Goal: Information Seeking & Learning: Learn about a topic

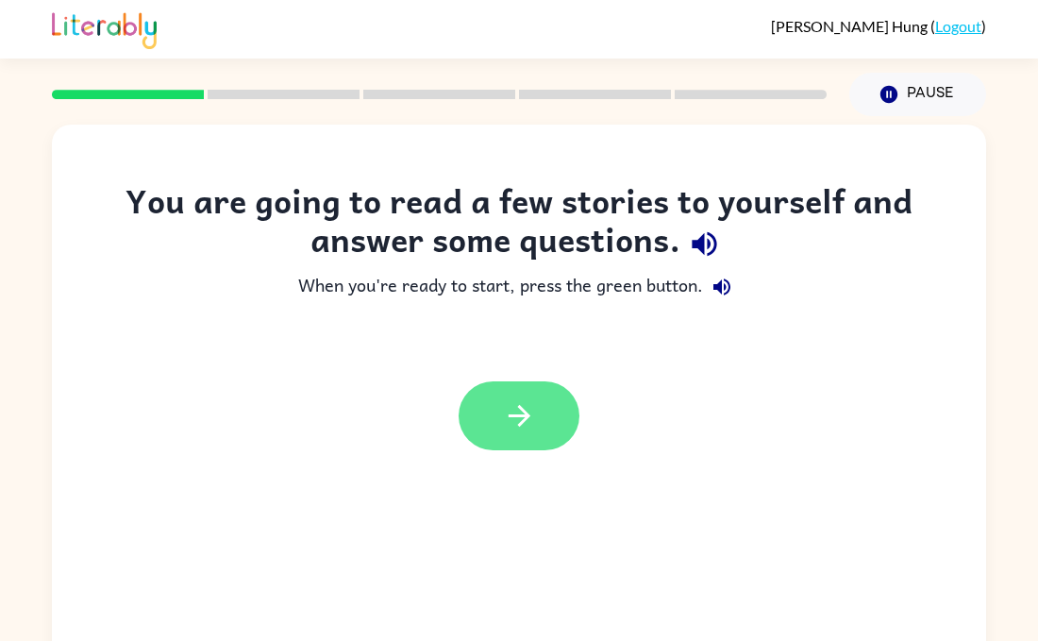
click at [504, 429] on icon "button" at bounding box center [519, 415] width 33 height 33
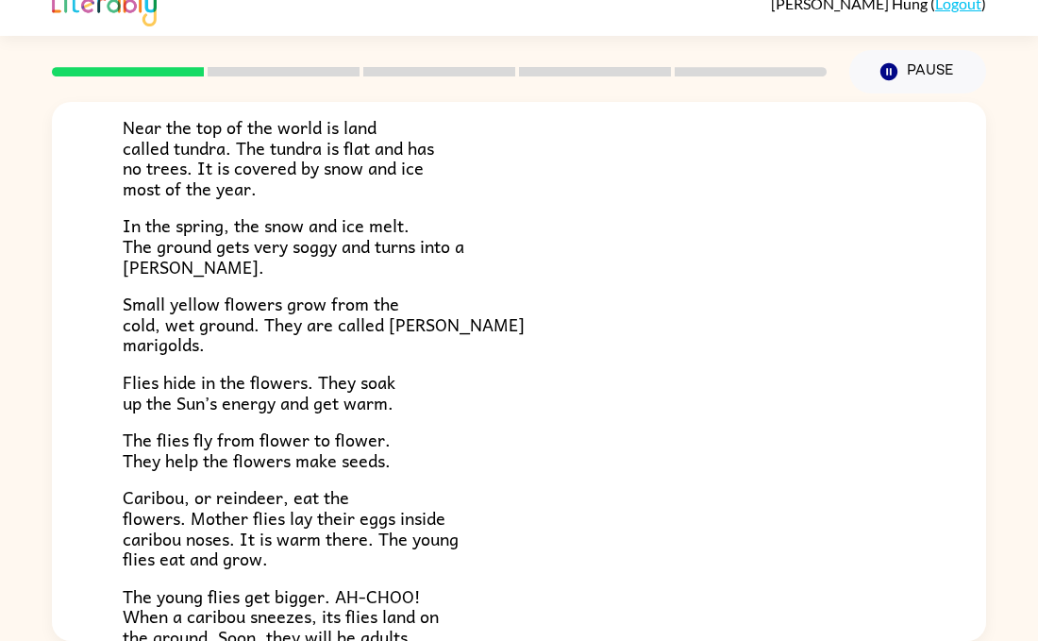
scroll to position [388, 0]
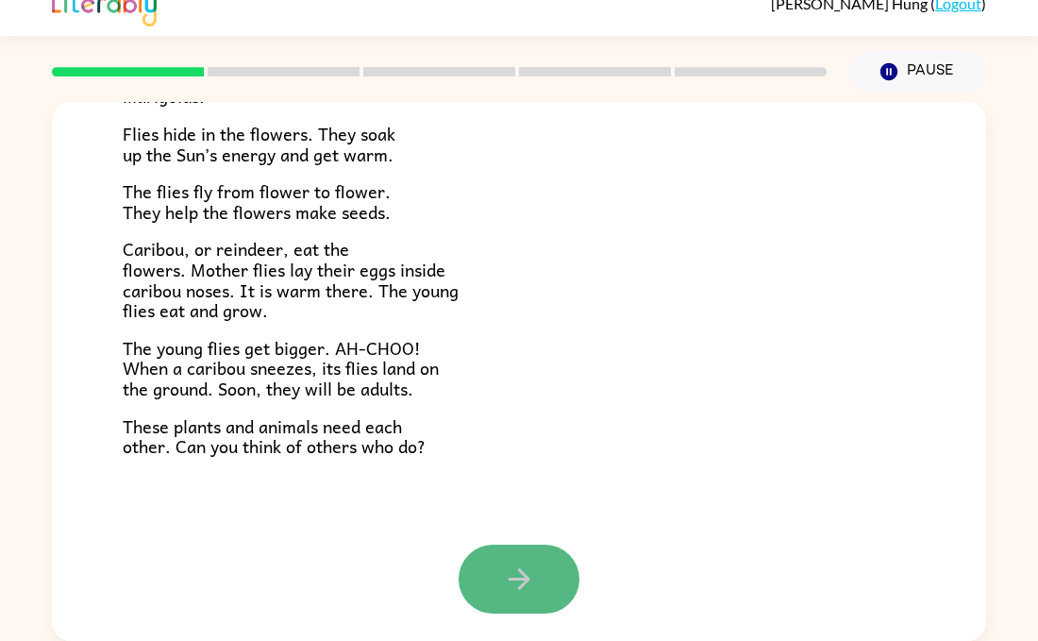
click at [521, 553] on button "button" at bounding box center [519, 578] width 121 height 69
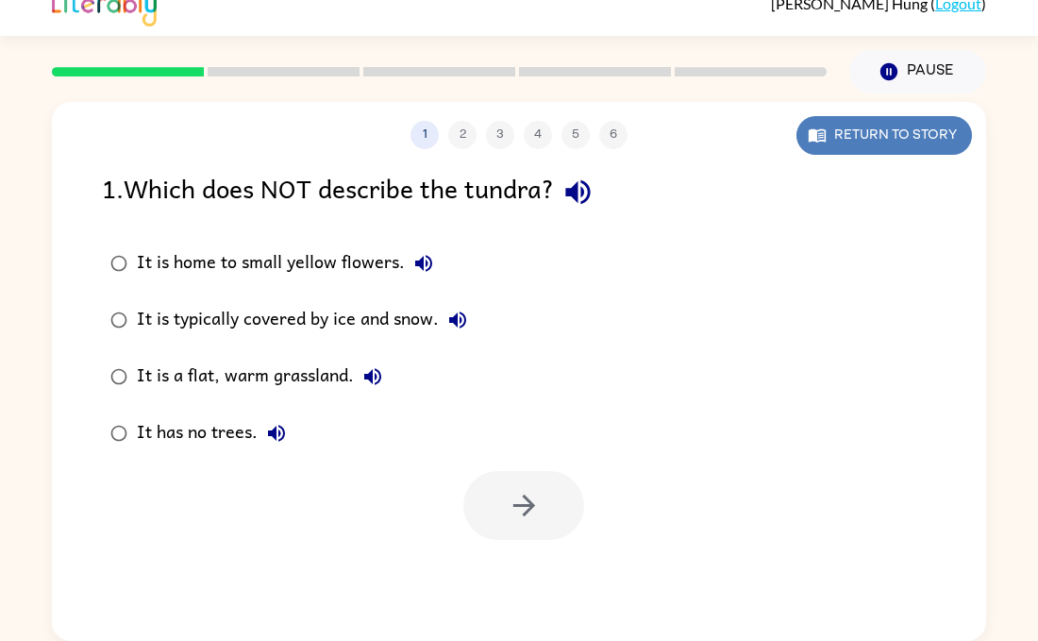
click at [917, 137] on button "Return to story" at bounding box center [883, 135] width 175 height 39
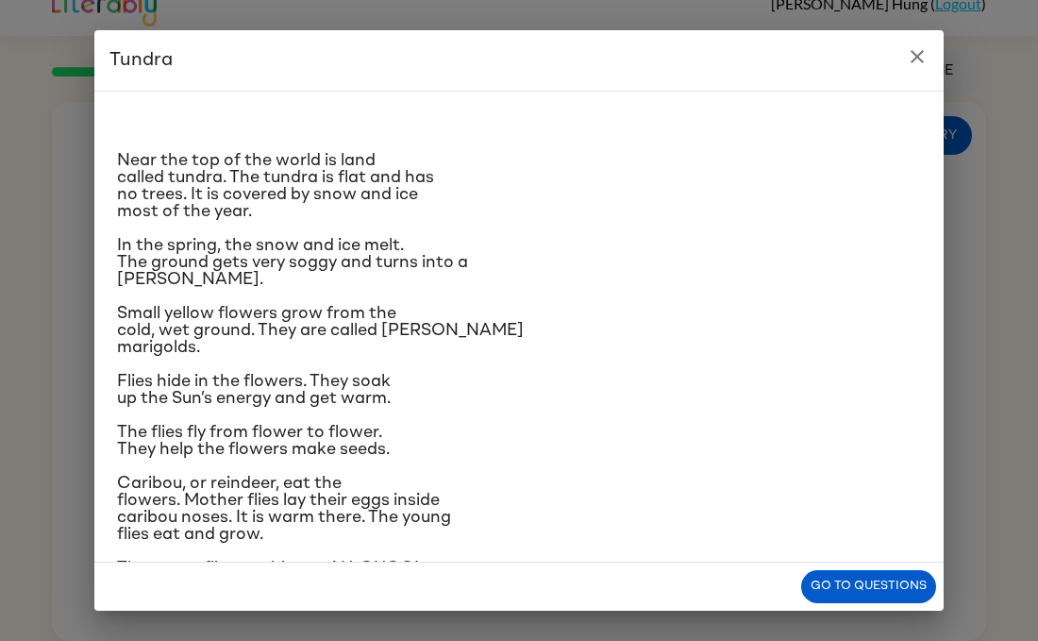
click at [872, 569] on div "Go to questions" at bounding box center [518, 586] width 849 height 48
click at [871, 571] on button "Go to questions" at bounding box center [868, 586] width 135 height 33
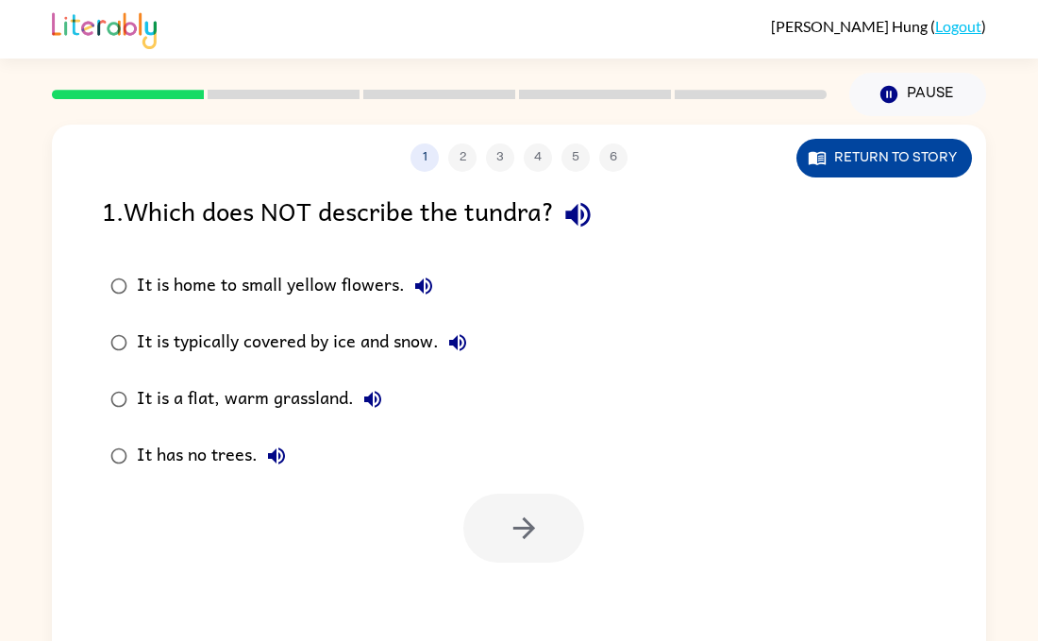
click at [926, 173] on button "Return to story" at bounding box center [883, 158] width 175 height 39
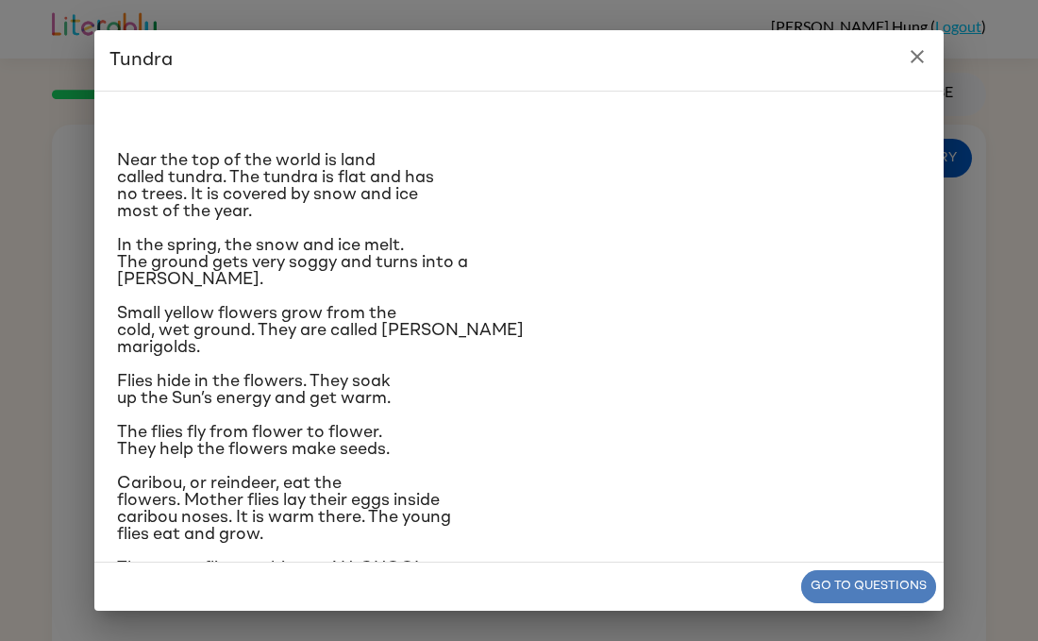
click at [887, 585] on button "Go to questions" at bounding box center [868, 586] width 135 height 33
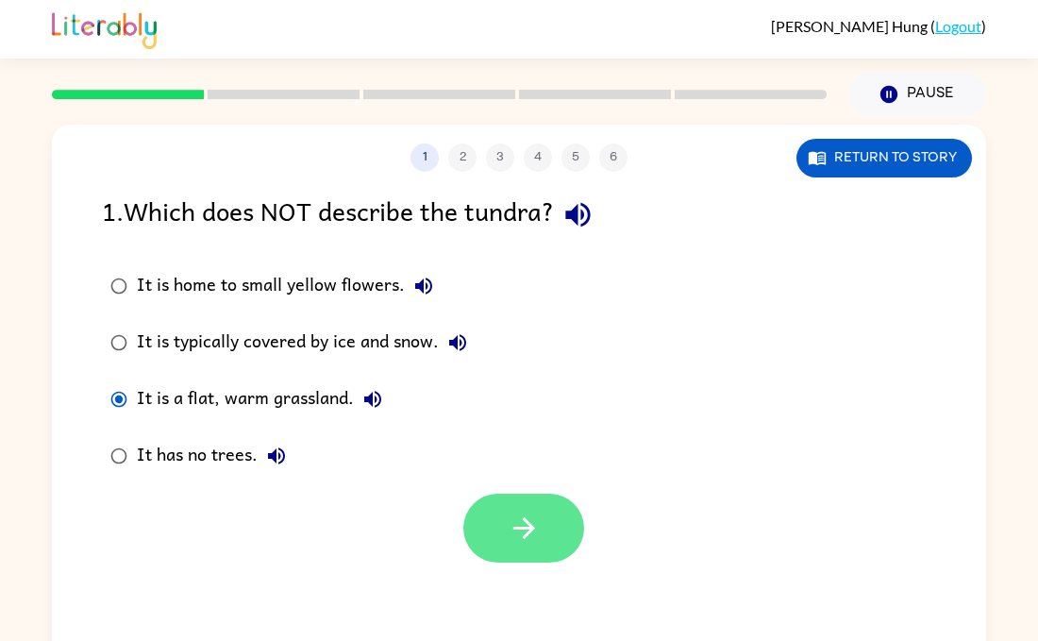
click at [537, 513] on icon "button" at bounding box center [524, 527] width 33 height 33
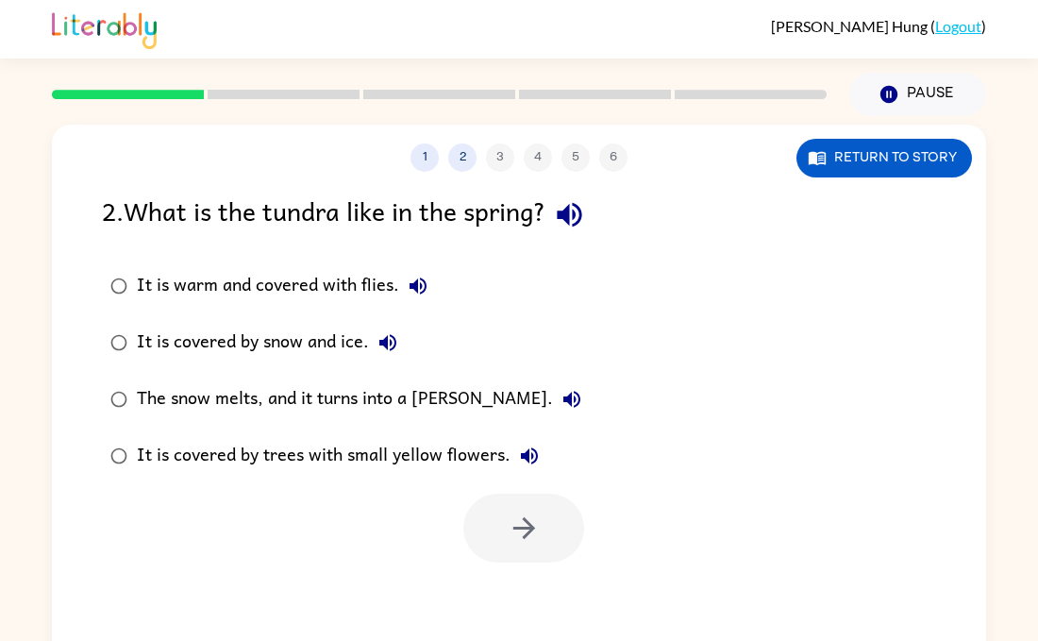
click at [138, 394] on div "The snow melts, and it turns into a [PERSON_NAME]." at bounding box center [364, 399] width 454 height 38
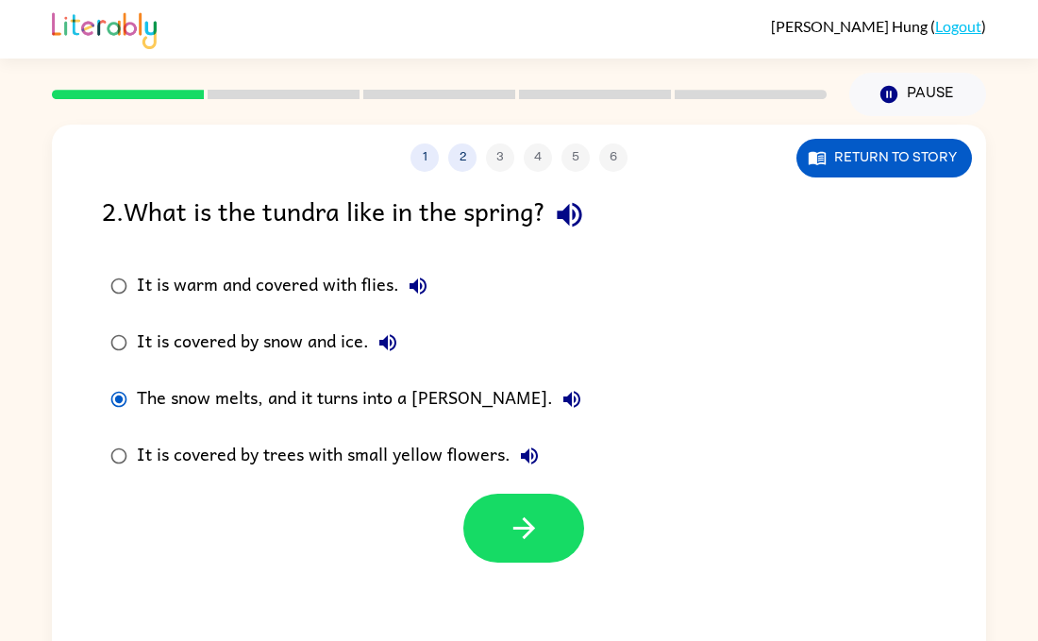
scroll to position [4, 0]
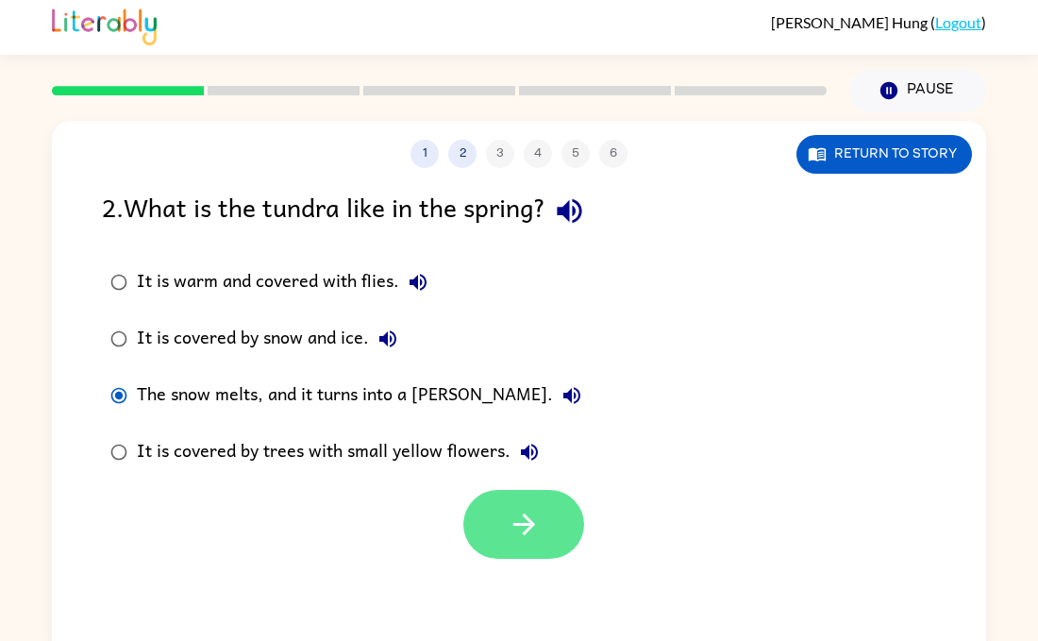
click at [492, 493] on button "button" at bounding box center [523, 524] width 121 height 69
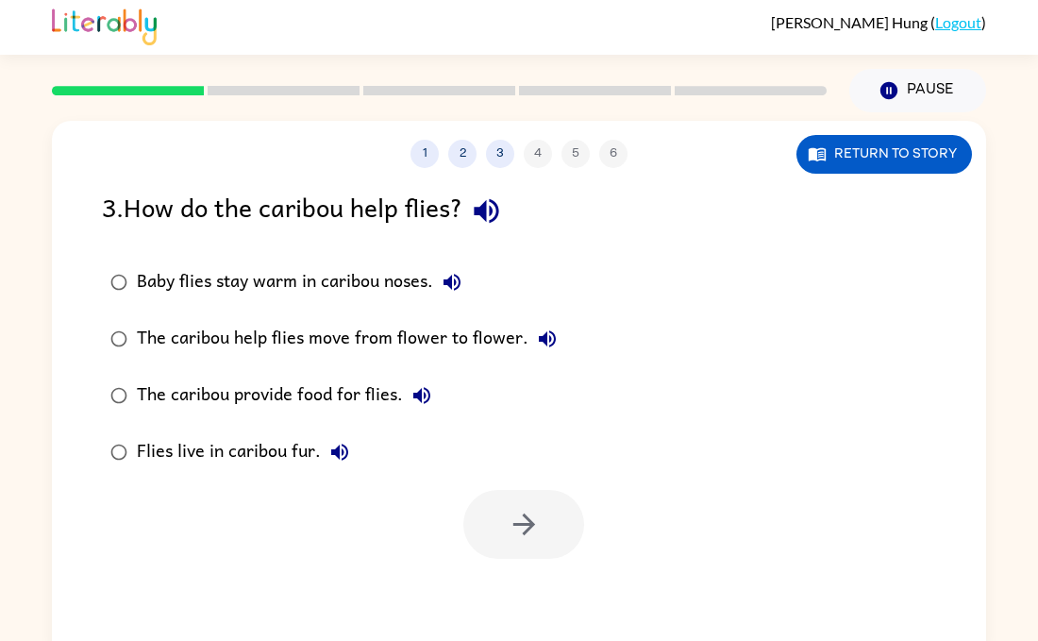
click at [834, 133] on div "1 2 3 4 5 6 Return to story" at bounding box center [519, 144] width 934 height 47
click at [833, 140] on button "Return to story" at bounding box center [883, 154] width 175 height 39
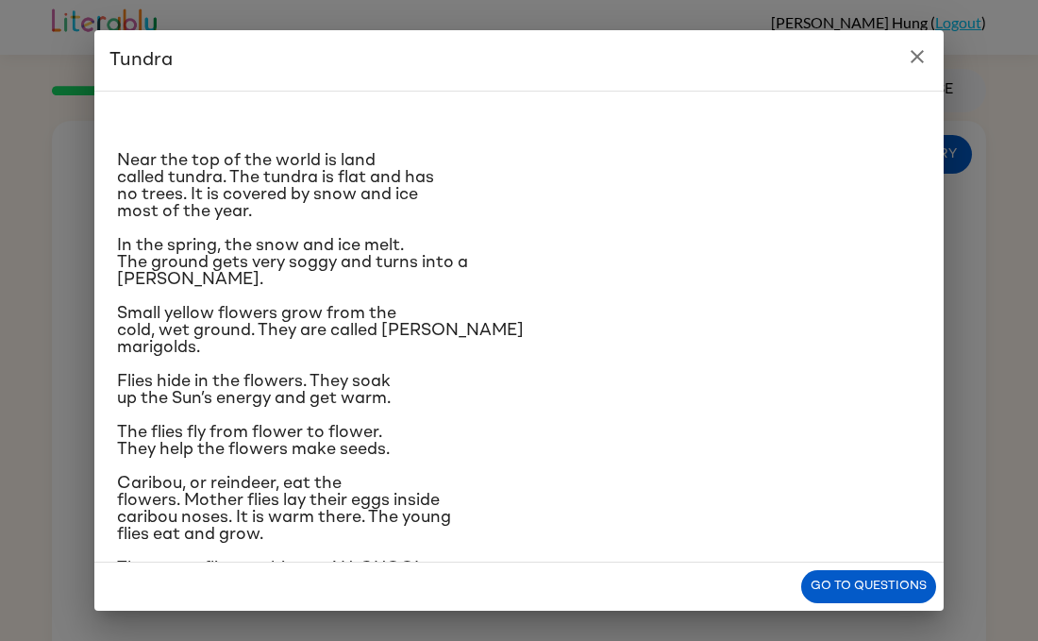
scroll to position [122, 0]
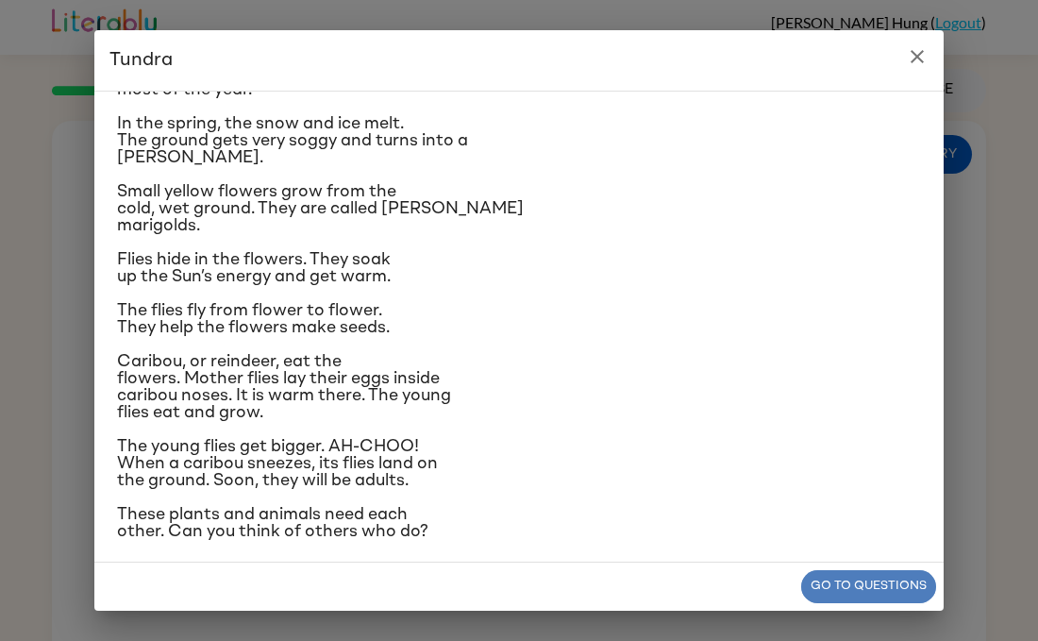
click at [869, 593] on button "Go to questions" at bounding box center [868, 586] width 135 height 33
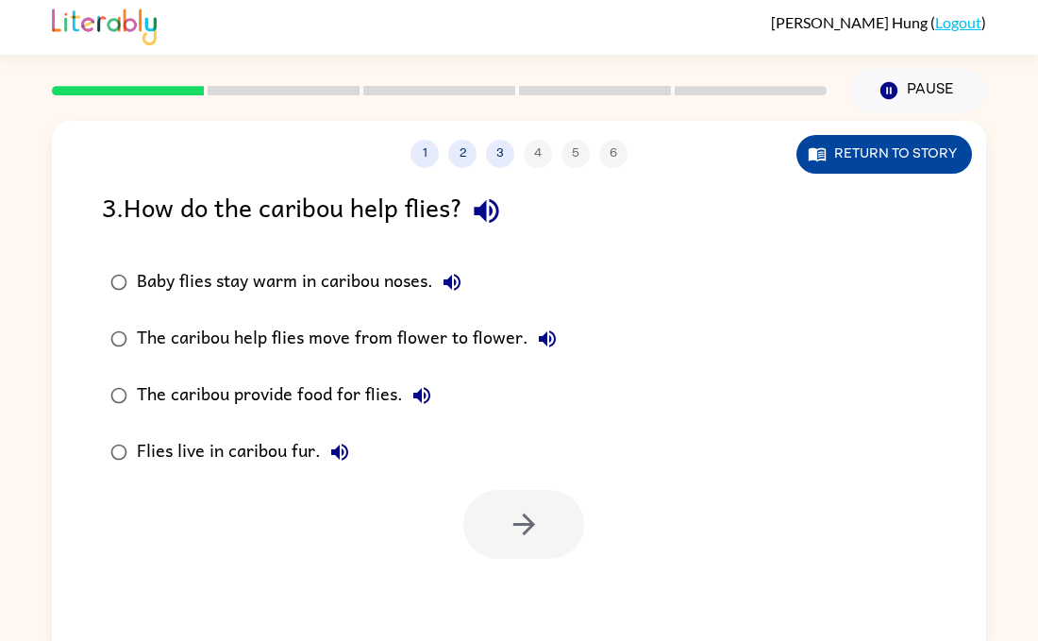
click at [960, 137] on button "Return to story" at bounding box center [883, 154] width 175 height 39
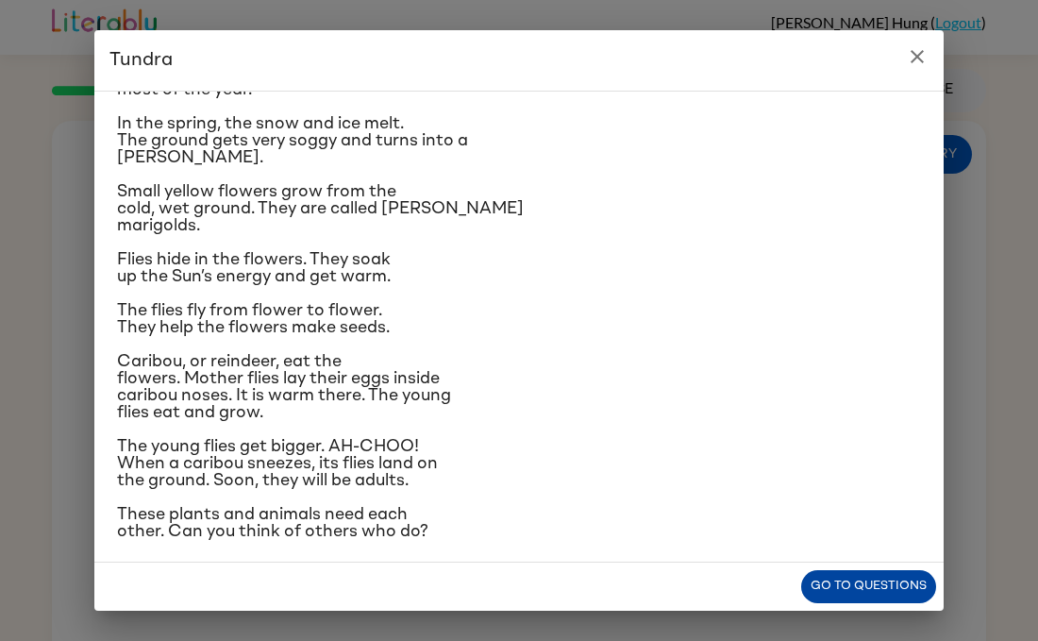
click at [902, 587] on button "Go to questions" at bounding box center [868, 586] width 135 height 33
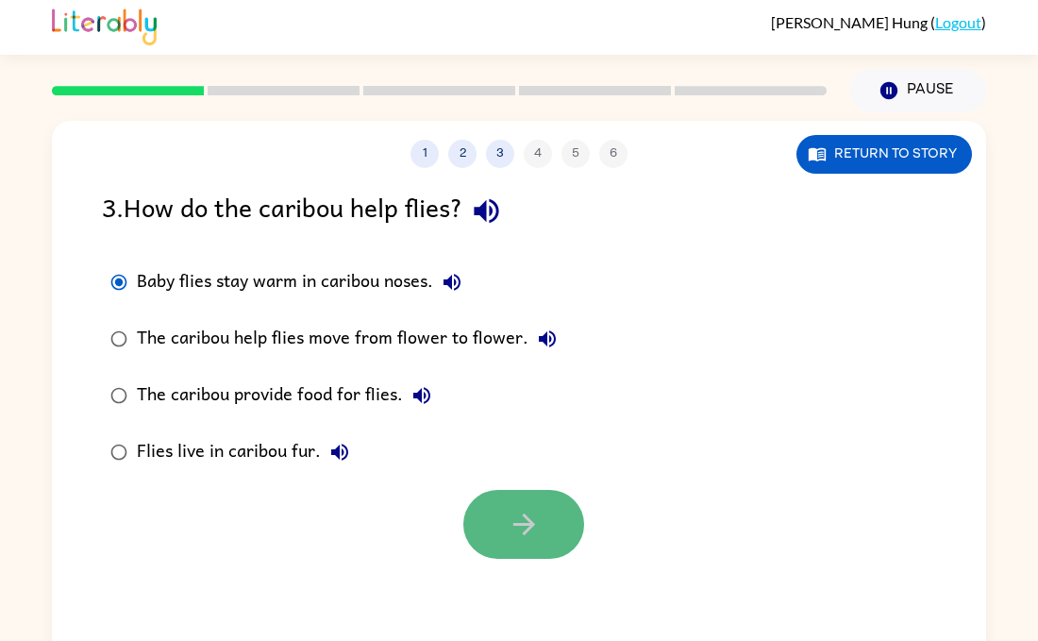
click at [480, 544] on button "button" at bounding box center [523, 524] width 121 height 69
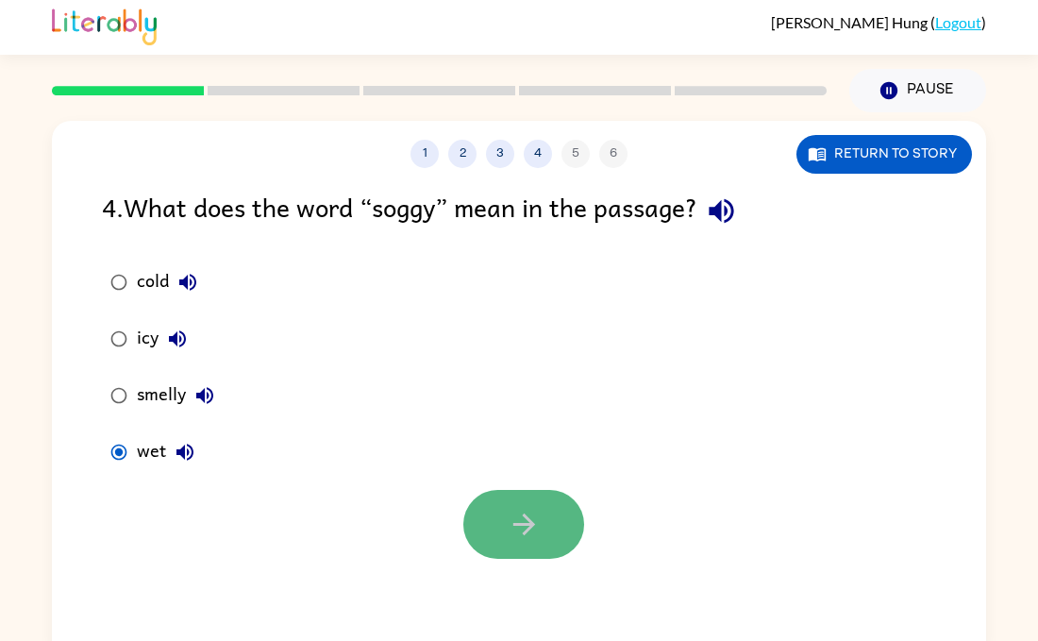
click at [481, 518] on button "button" at bounding box center [523, 524] width 121 height 69
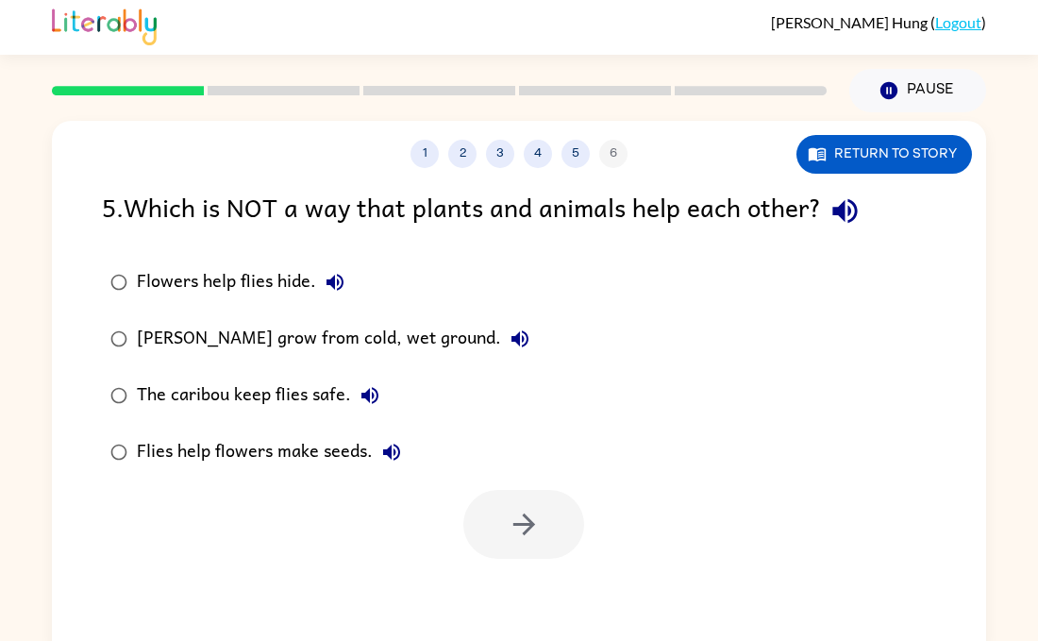
click at [481, 518] on div at bounding box center [523, 524] width 121 height 69
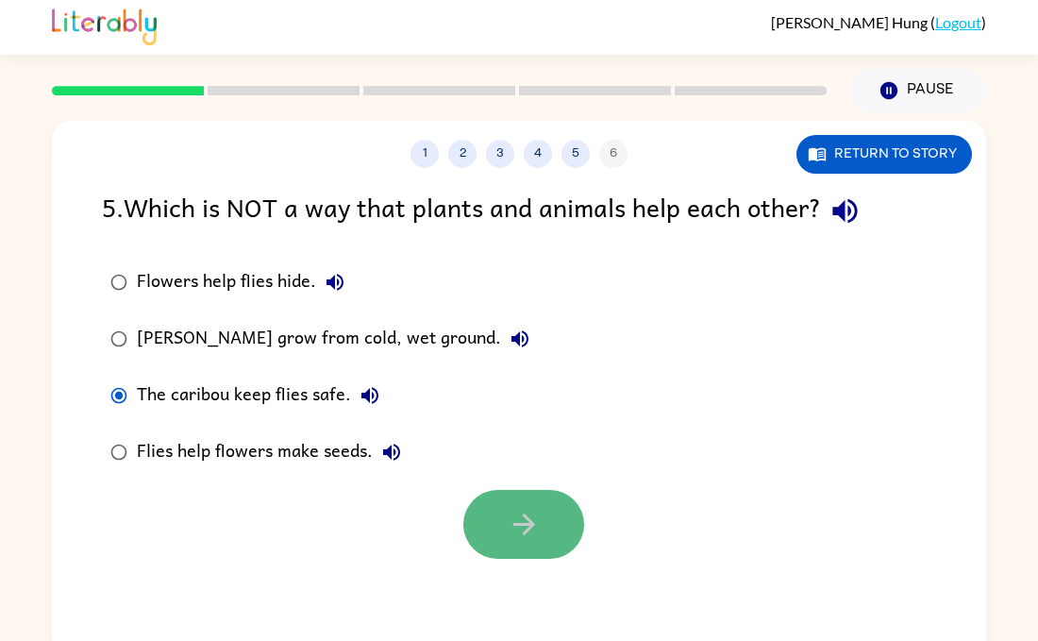
click at [499, 500] on button "button" at bounding box center [523, 524] width 121 height 69
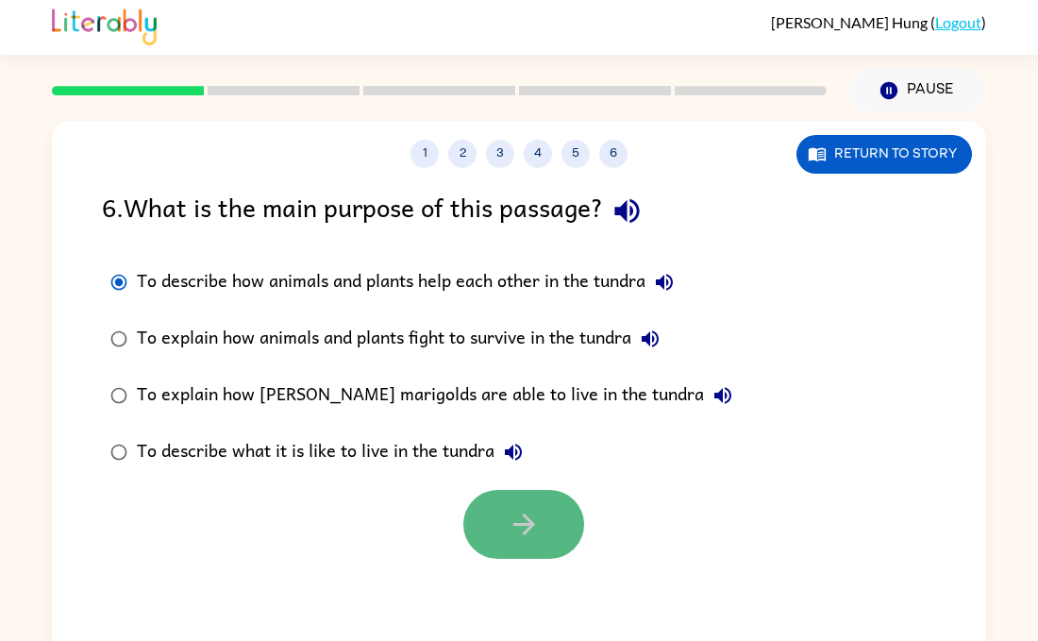
click at [527, 495] on button "button" at bounding box center [523, 524] width 121 height 69
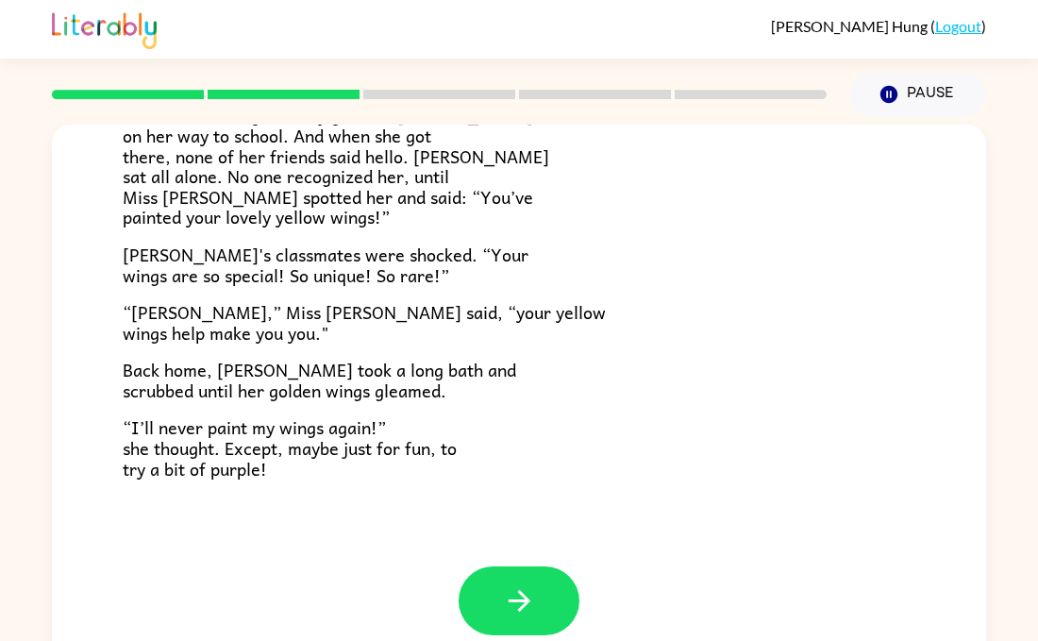
scroll to position [23, 0]
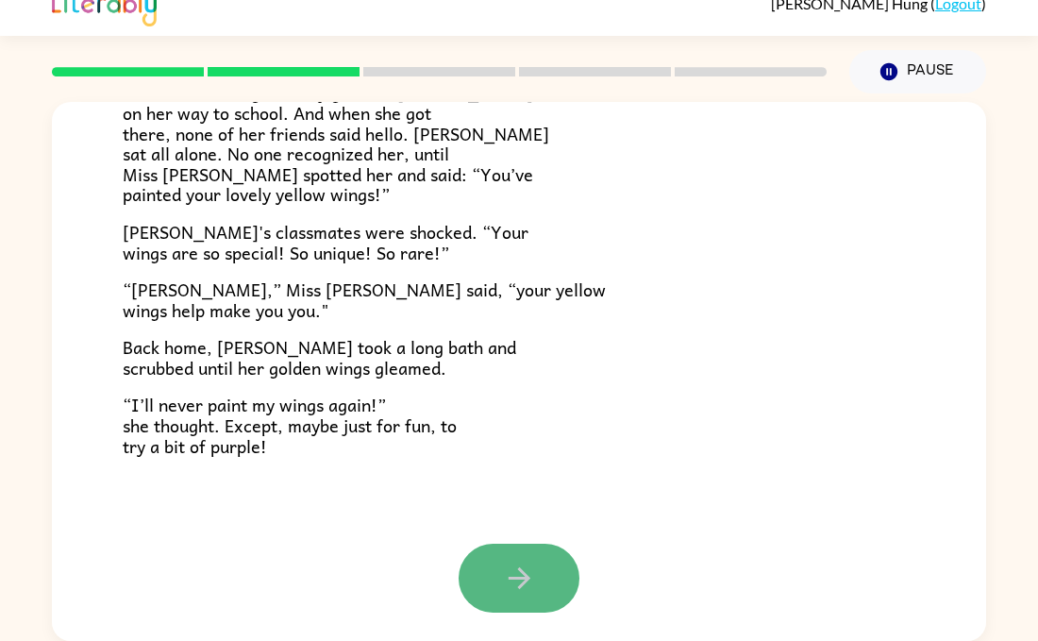
click at [508, 562] on icon "button" at bounding box center [519, 577] width 33 height 33
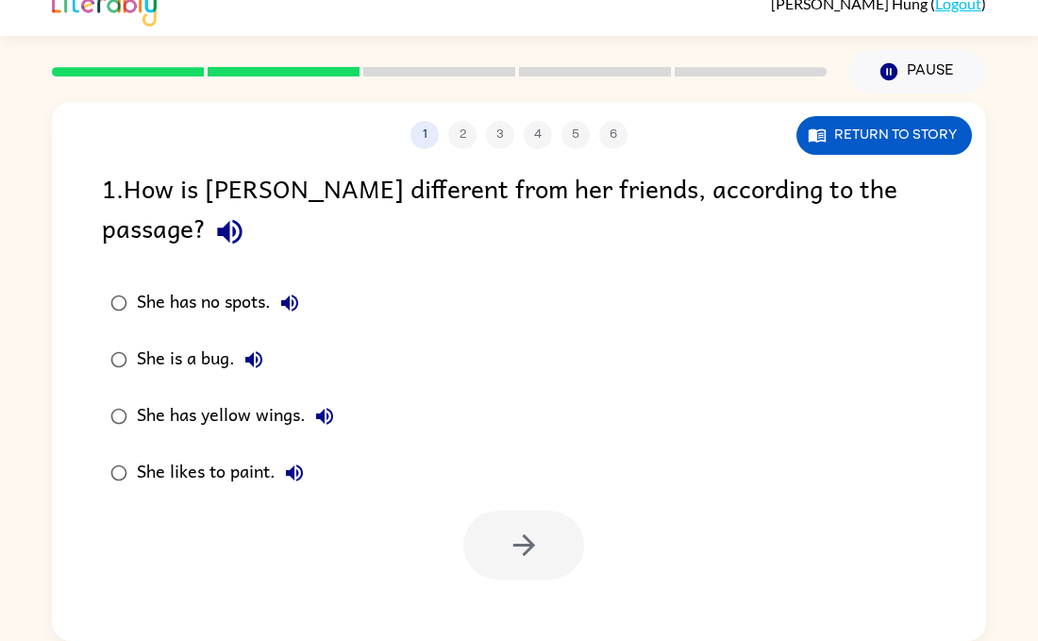
scroll to position [0, 0]
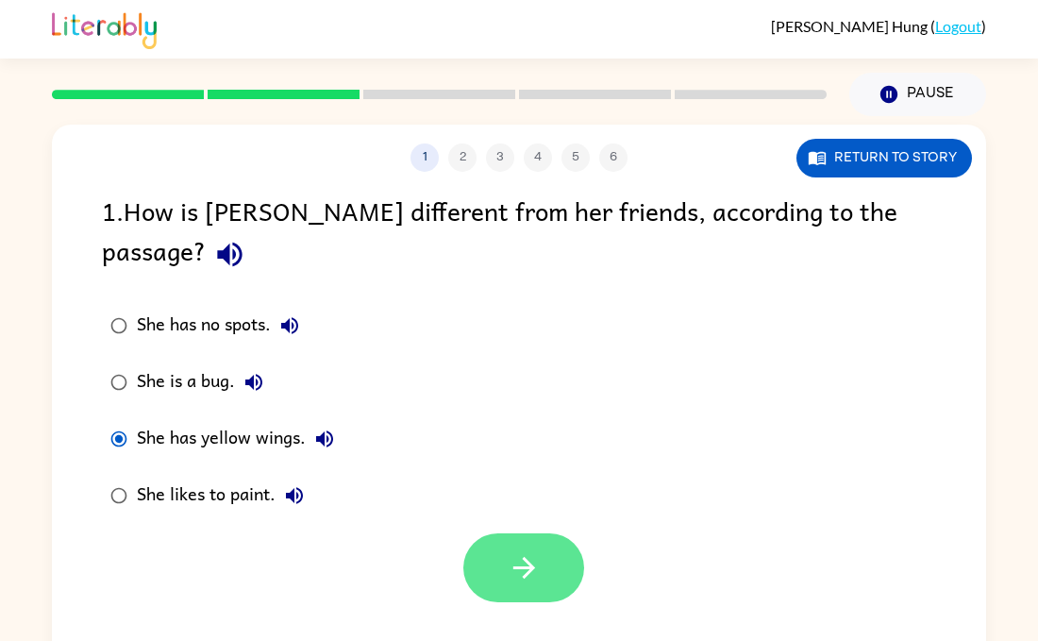
click at [503, 543] on button "button" at bounding box center [523, 567] width 121 height 69
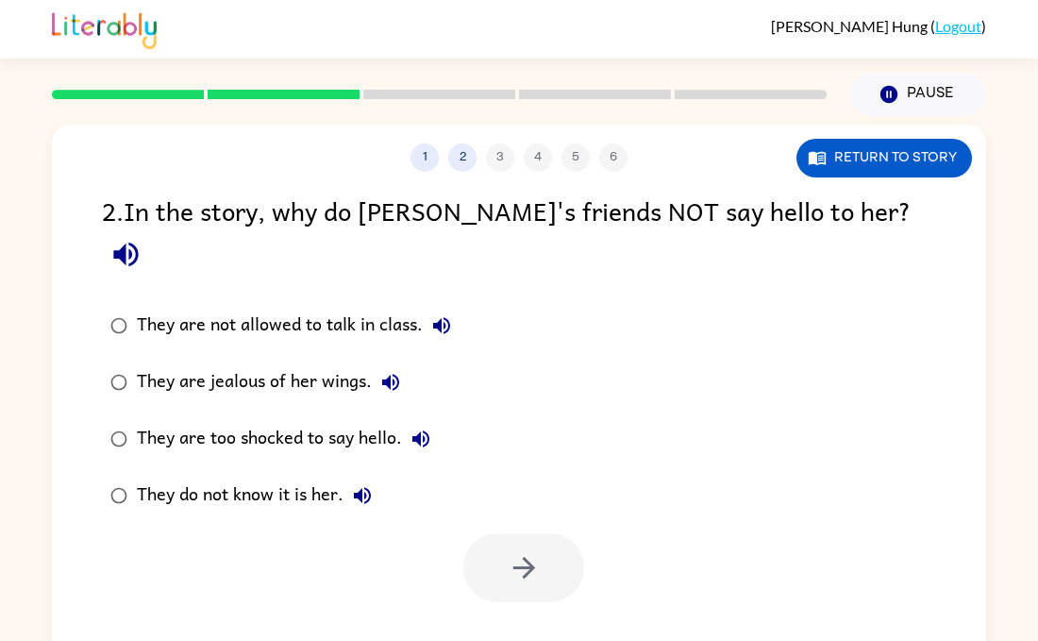
click at [118, 467] on label "They do not know it is her." at bounding box center [281, 495] width 378 height 57
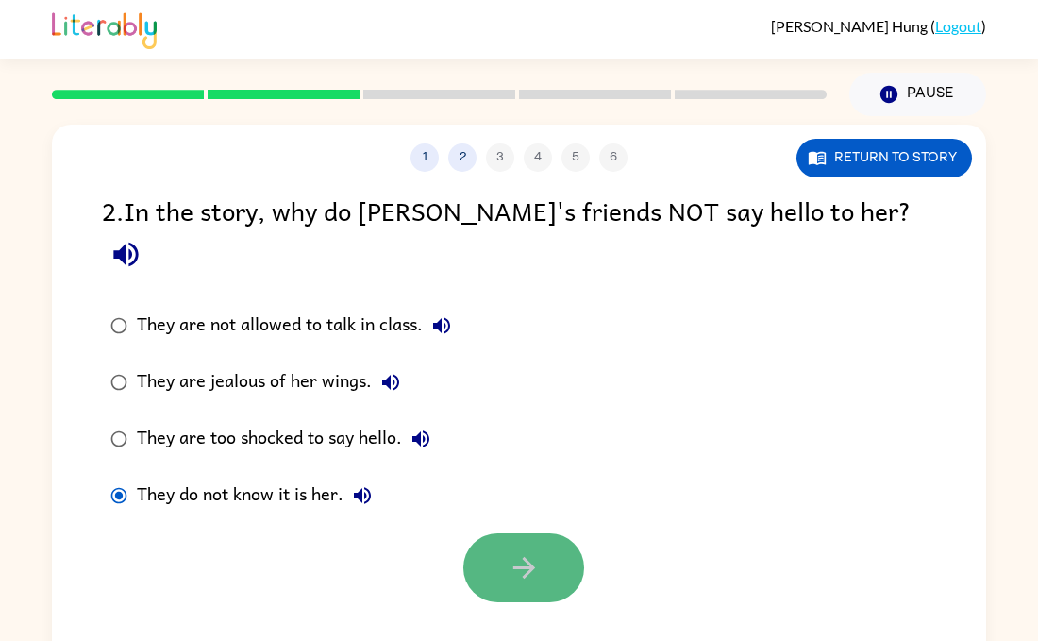
click at [529, 551] on icon "button" at bounding box center [524, 567] width 33 height 33
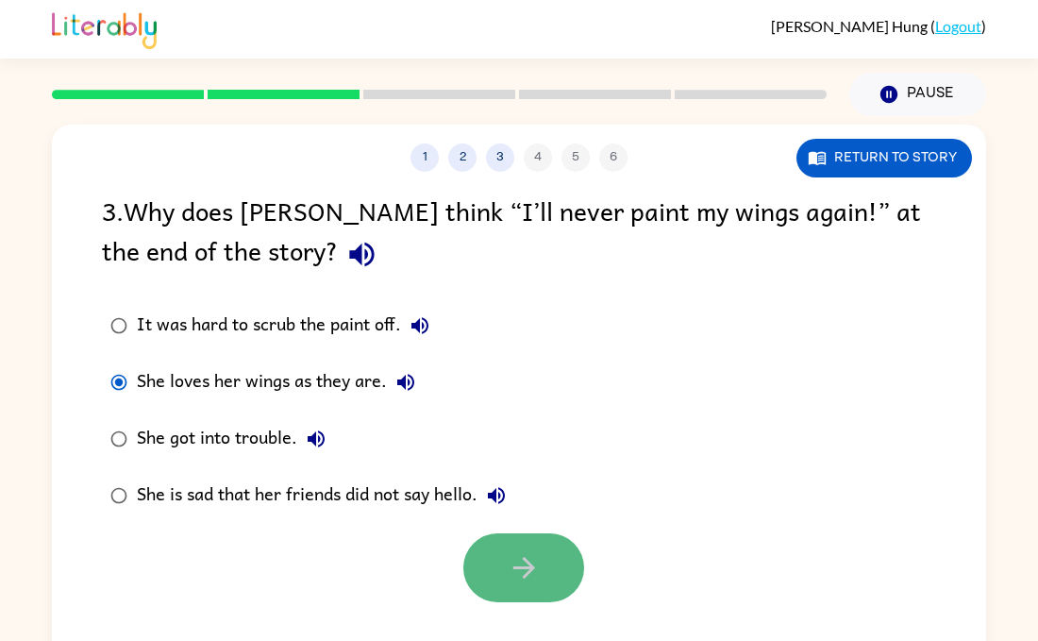
click at [489, 561] on button "button" at bounding box center [523, 567] width 121 height 69
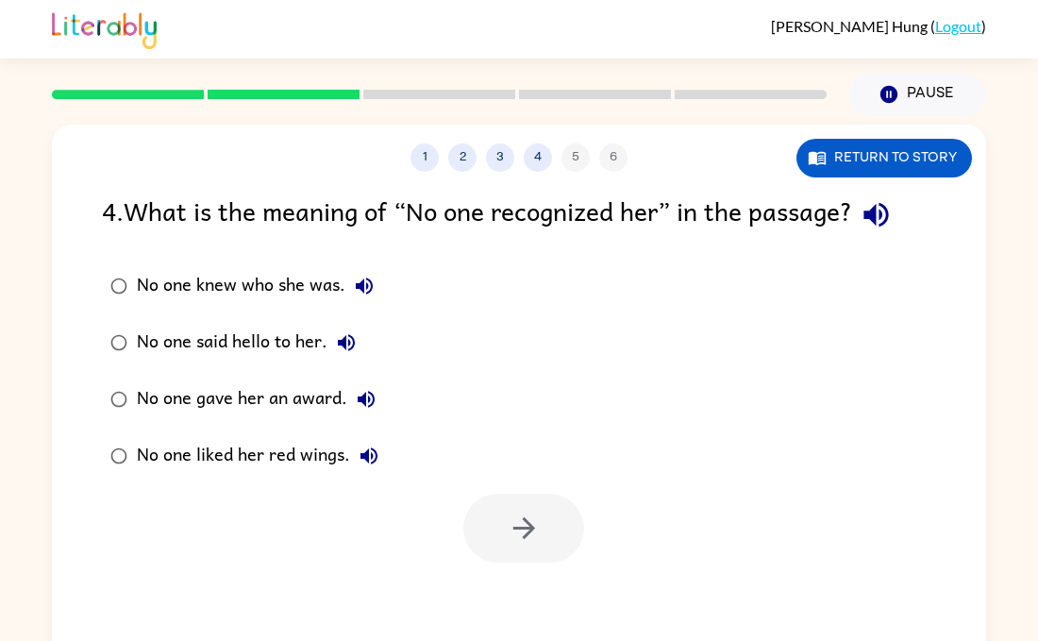
click at [154, 281] on div "No one knew who she was." at bounding box center [260, 286] width 246 height 38
click at [505, 531] on button "button" at bounding box center [523, 527] width 121 height 69
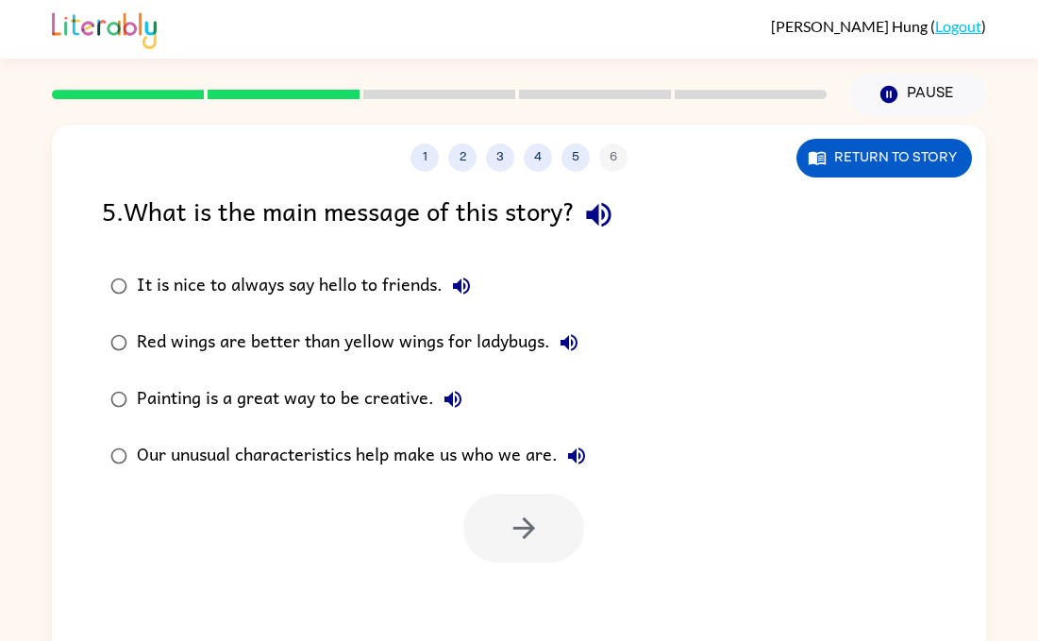
click at [151, 461] on div "Our unusual characteristics help make us who we are." at bounding box center [366, 456] width 459 height 38
click at [499, 543] on button "button" at bounding box center [523, 527] width 121 height 69
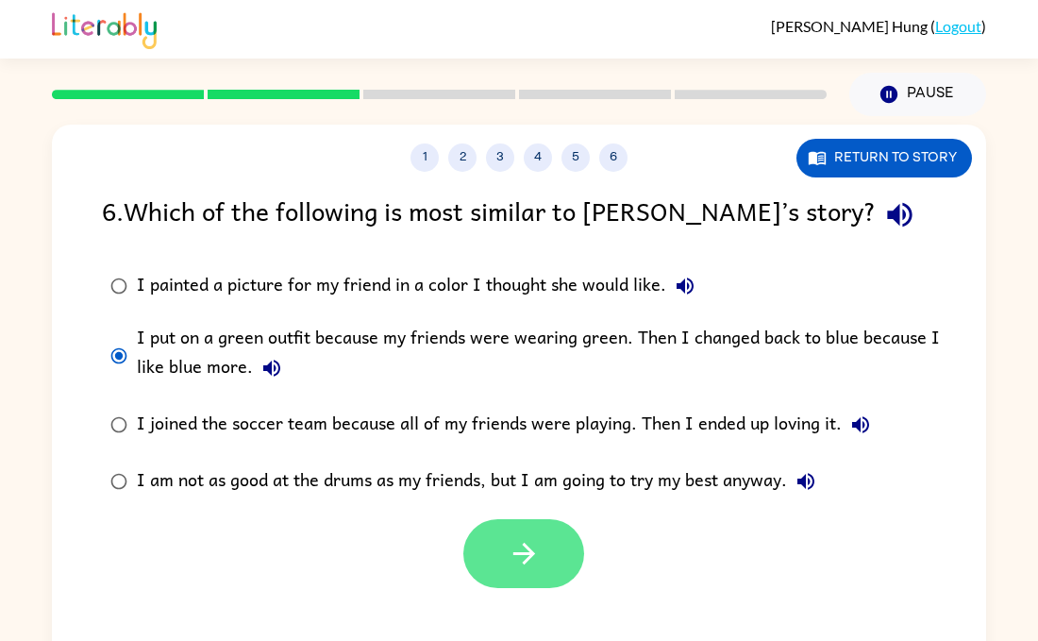
click at [502, 526] on button "button" at bounding box center [523, 553] width 121 height 69
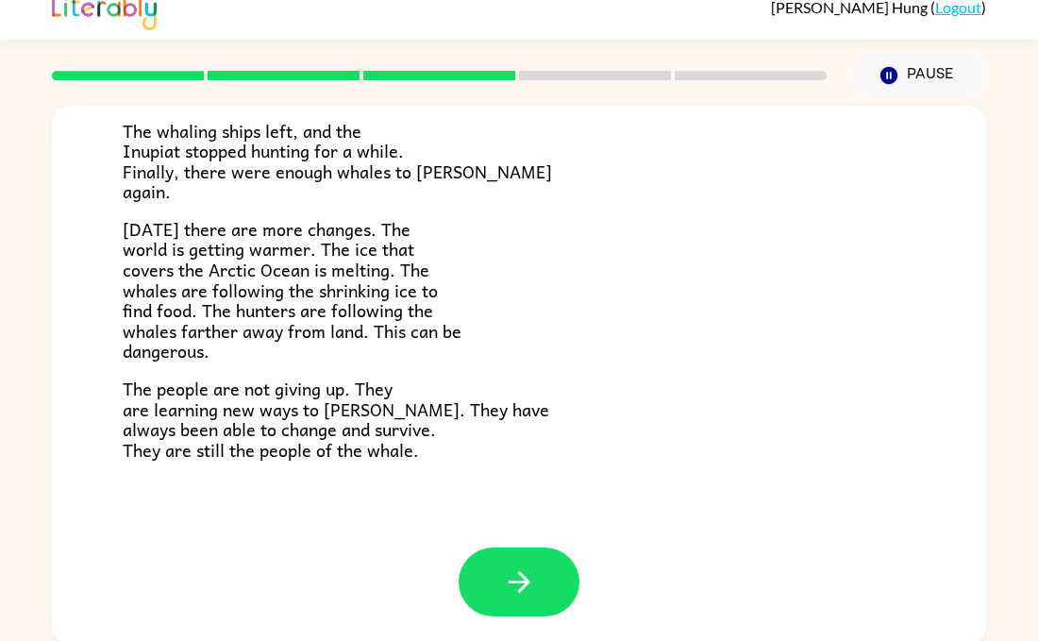
scroll to position [23, 0]
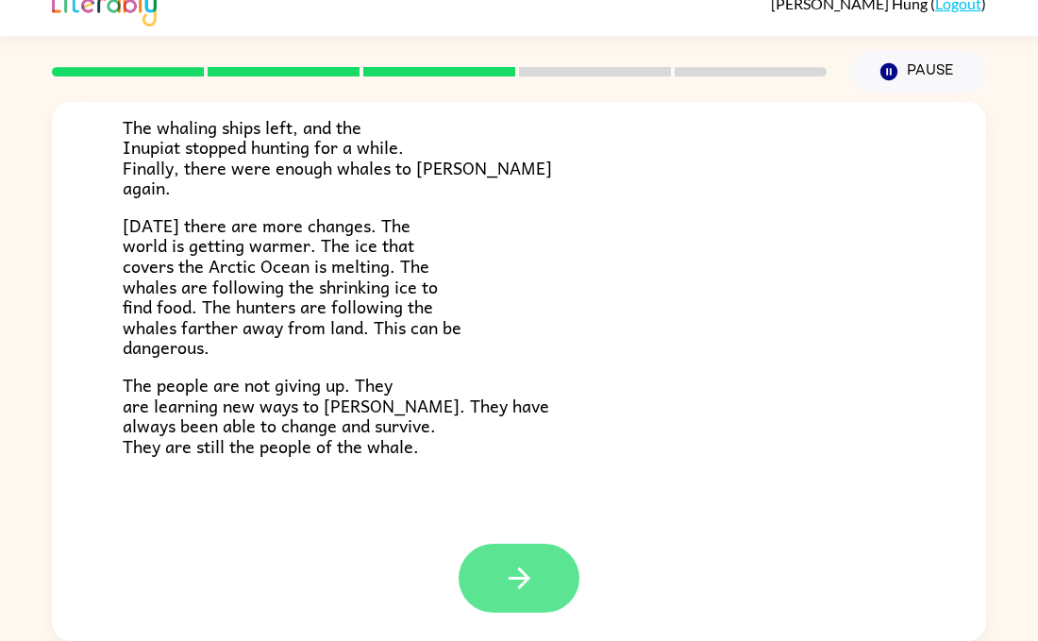
click at [531, 576] on icon "button" at bounding box center [519, 577] width 33 height 33
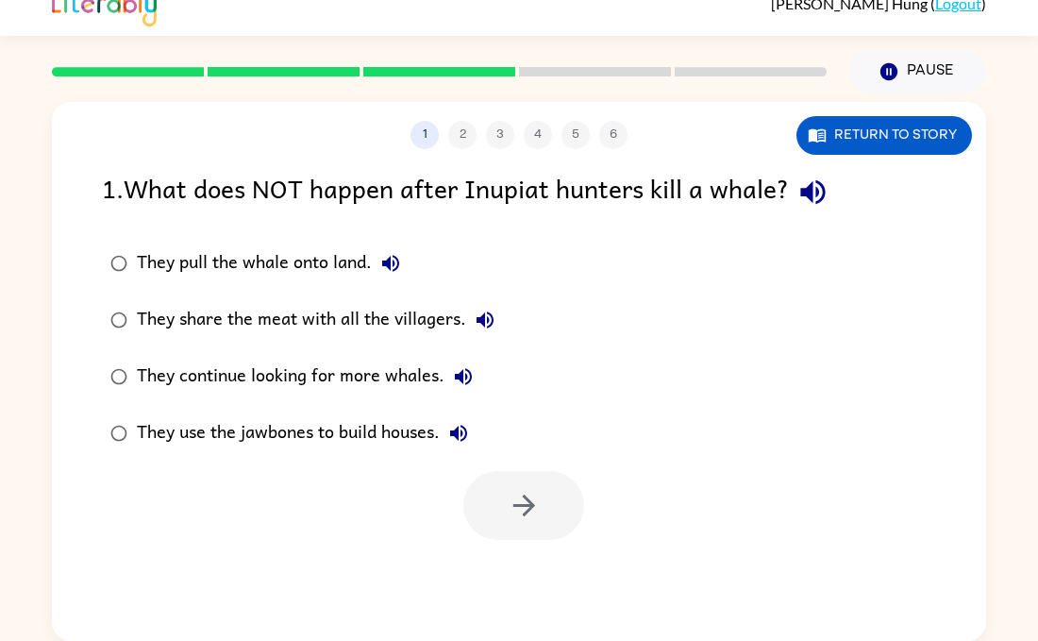
scroll to position [0, 0]
click at [228, 400] on label "They continue looking for more whales." at bounding box center [303, 376] width 422 height 57
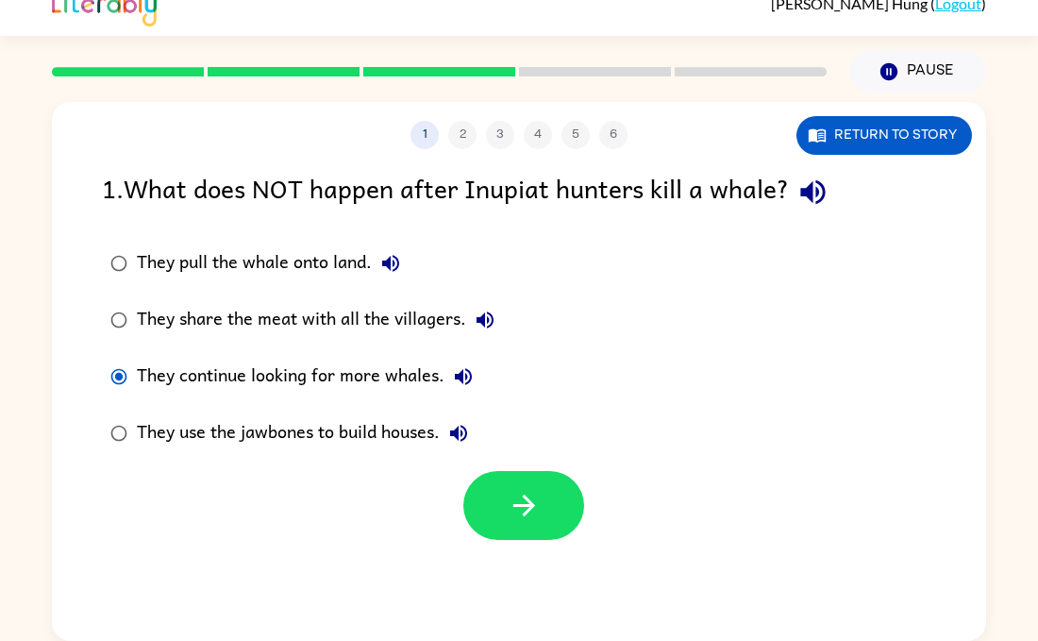
click at [225, 429] on div "They use the jawbones to build houses." at bounding box center [307, 433] width 341 height 38
click at [521, 502] on icon "button" at bounding box center [524, 505] width 33 height 33
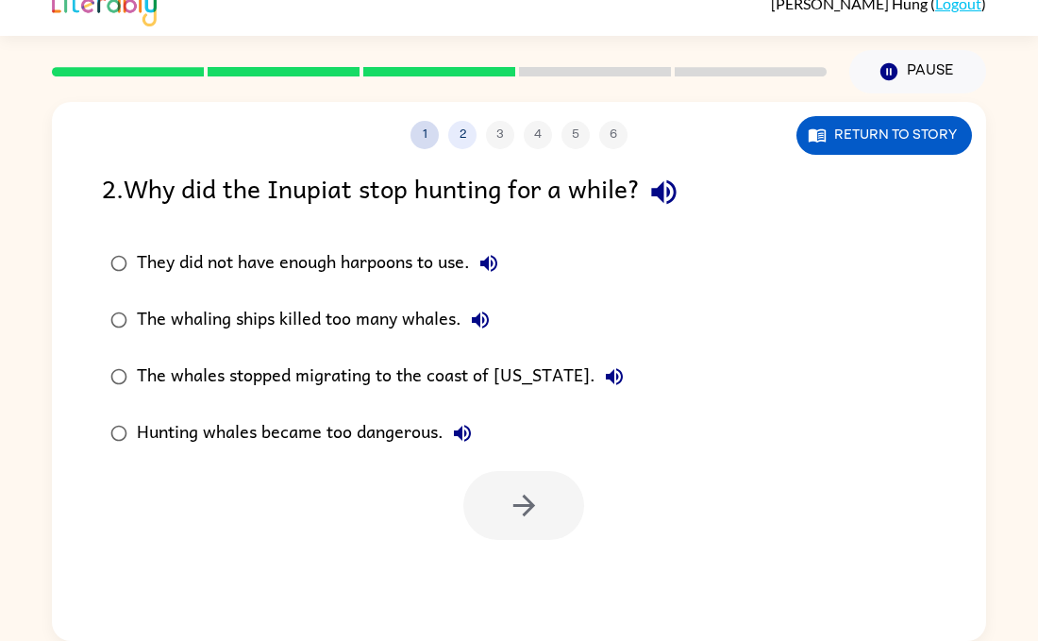
click at [422, 136] on button "1" at bounding box center [424, 135] width 28 height 28
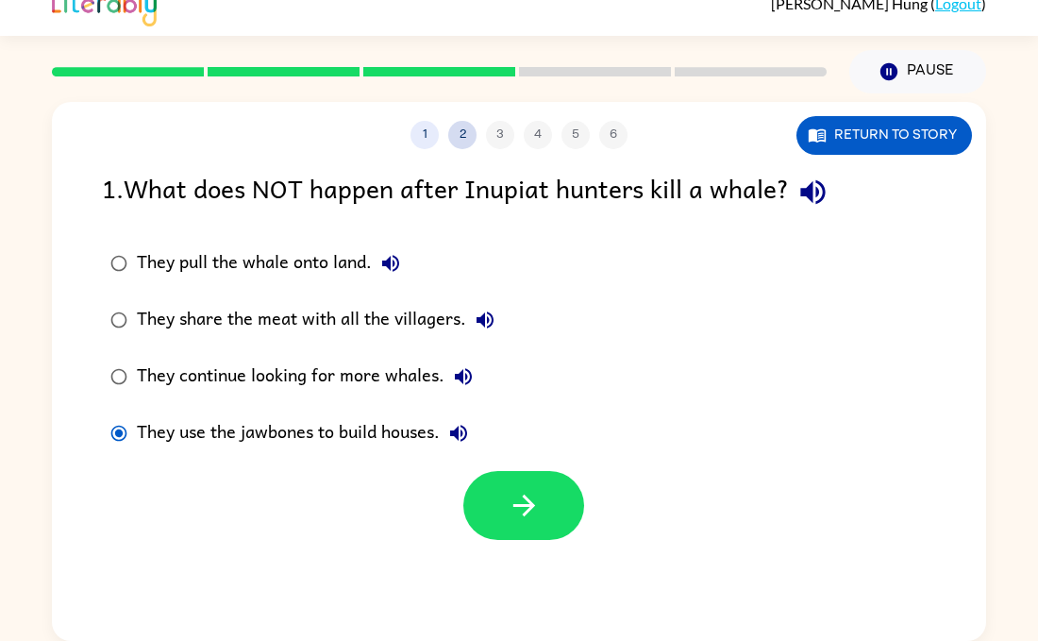
click at [462, 132] on button "2" at bounding box center [462, 135] width 28 height 28
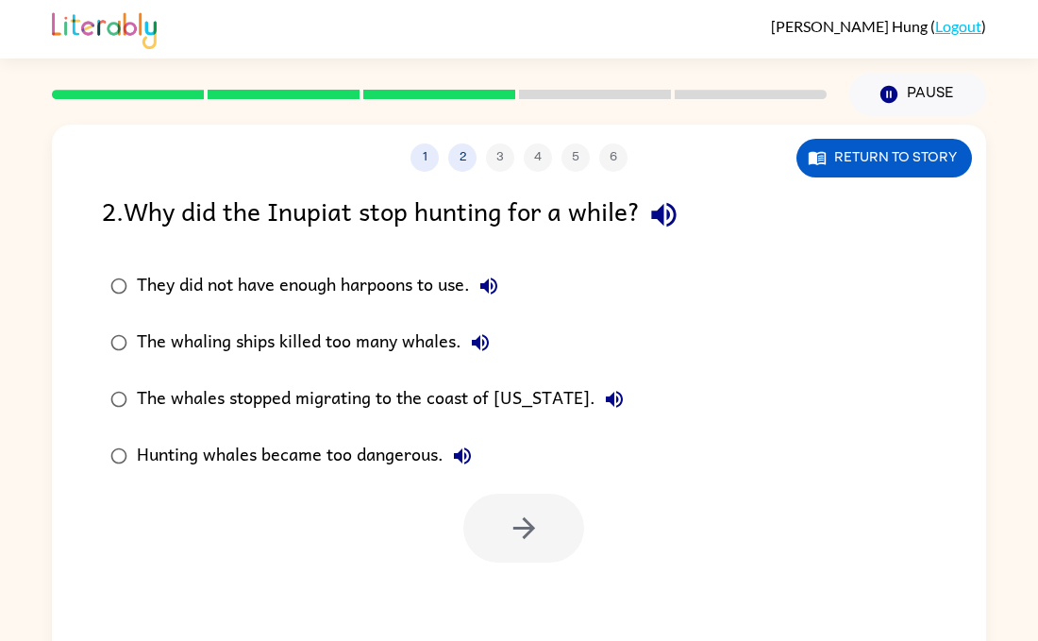
click at [160, 309] on label "They did not have enough harpoons to use." at bounding box center [367, 286] width 551 height 57
click at [537, 539] on icon "button" at bounding box center [524, 527] width 33 height 33
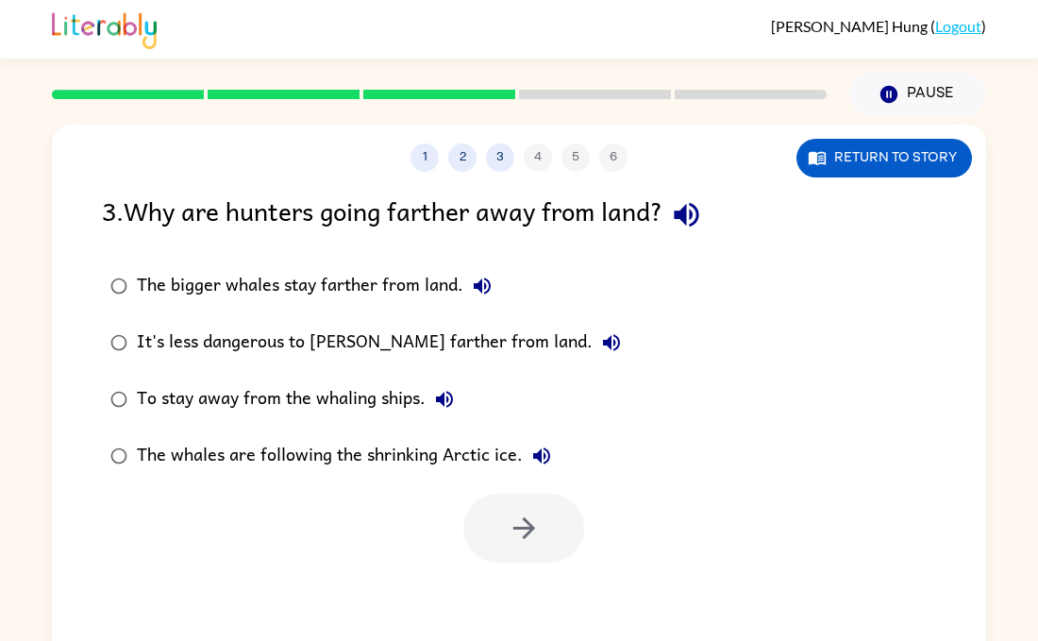
click at [297, 466] on div "The whales are following the shrinking Arctic ice." at bounding box center [349, 456] width 424 height 38
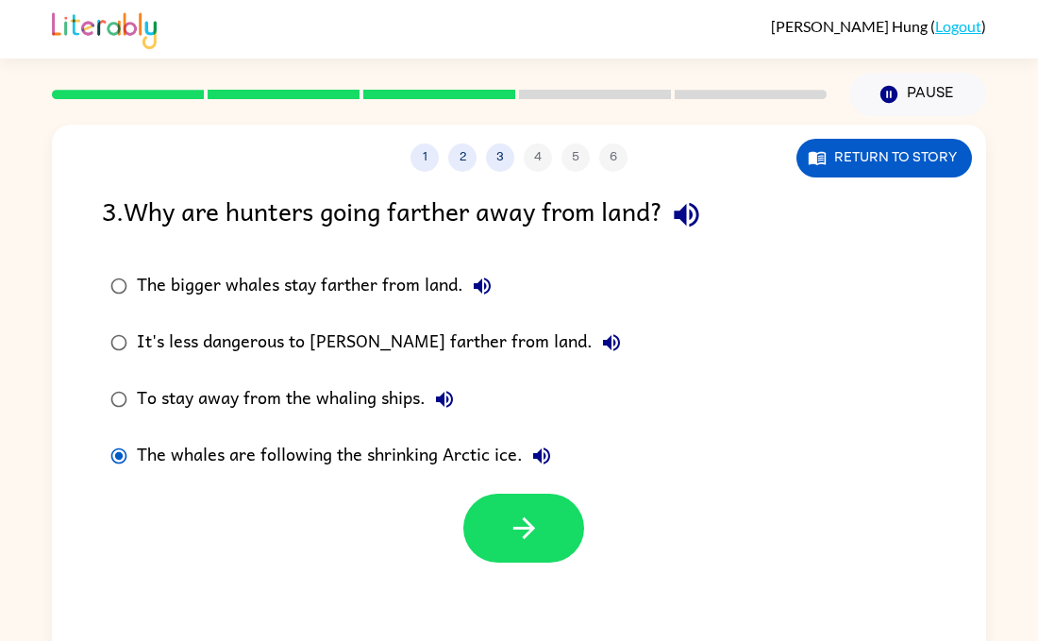
click at [493, 467] on div "The whales are following the shrinking Arctic ice." at bounding box center [349, 456] width 424 height 38
click at [509, 497] on button "button" at bounding box center [523, 527] width 121 height 69
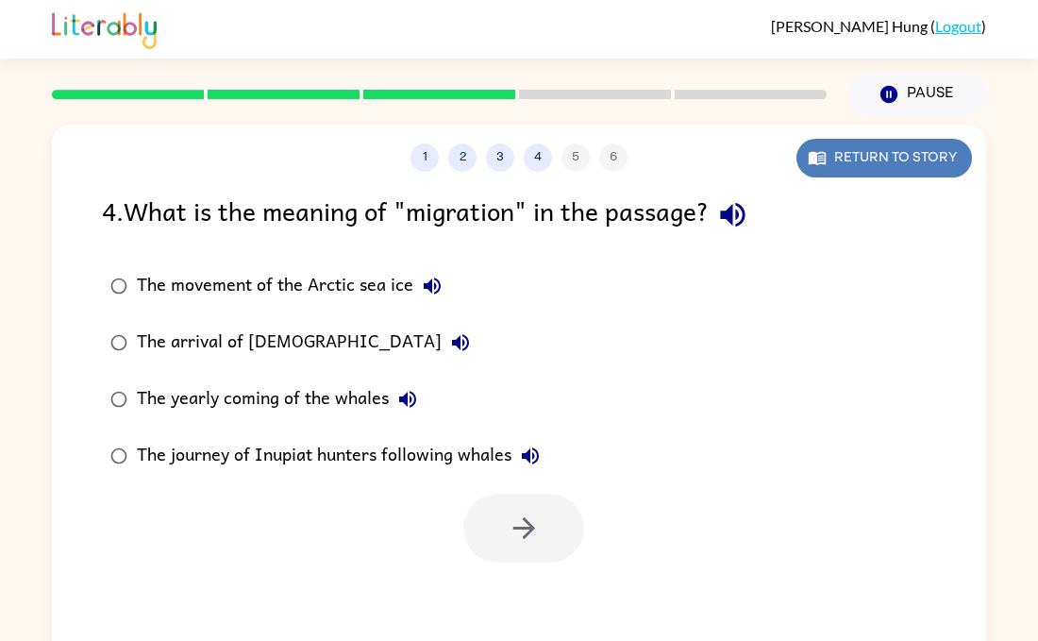
click at [904, 156] on button "Return to story" at bounding box center [883, 158] width 175 height 39
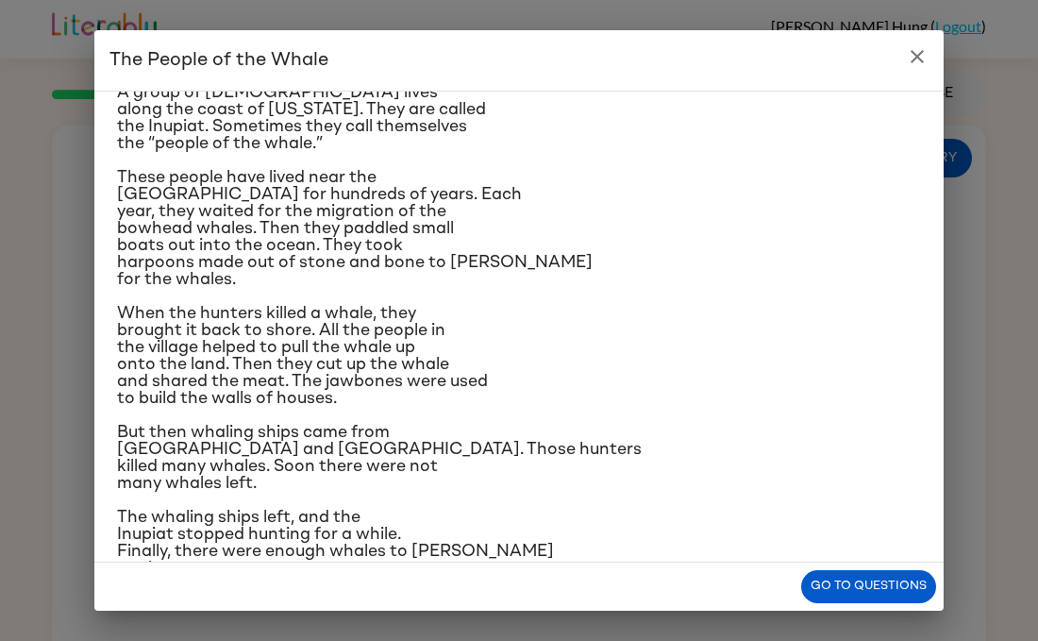
scroll to position [70, 0]
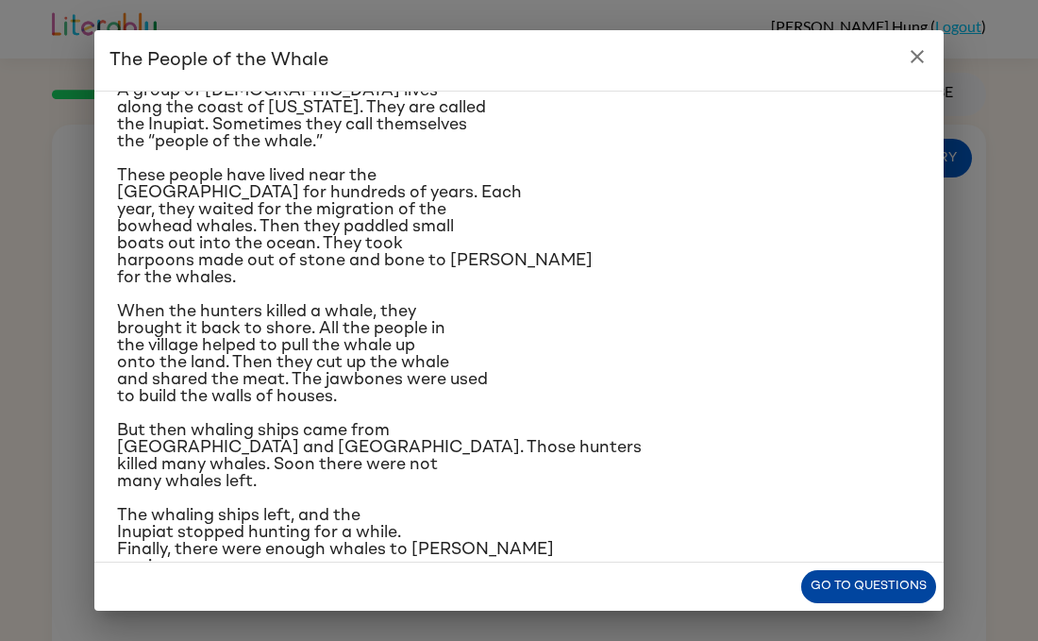
click at [885, 576] on button "Go to questions" at bounding box center [868, 586] width 135 height 33
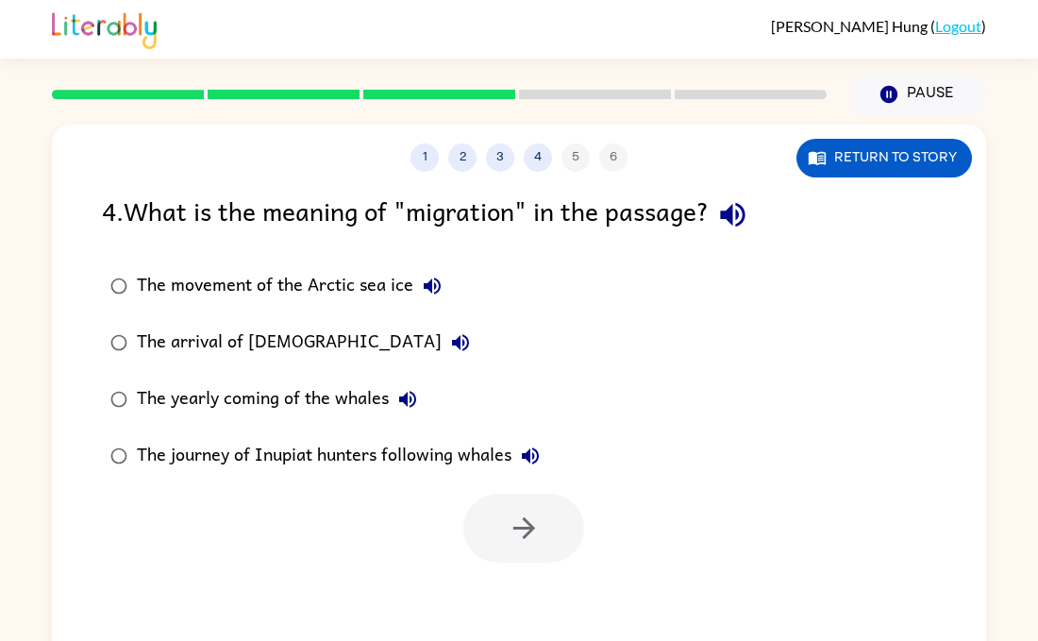
click at [377, 397] on div "The yearly coming of the whales" at bounding box center [282, 399] width 290 height 38
click at [508, 520] on icon "button" at bounding box center [524, 527] width 33 height 33
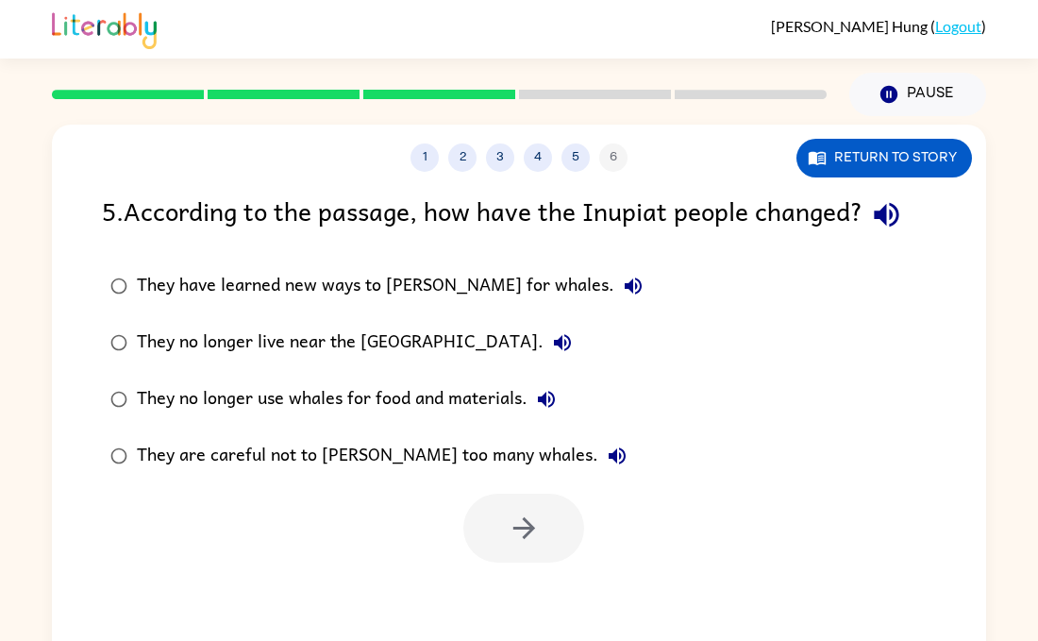
click at [318, 440] on div "They are careful not to [PERSON_NAME] too many whales." at bounding box center [386, 456] width 499 height 38
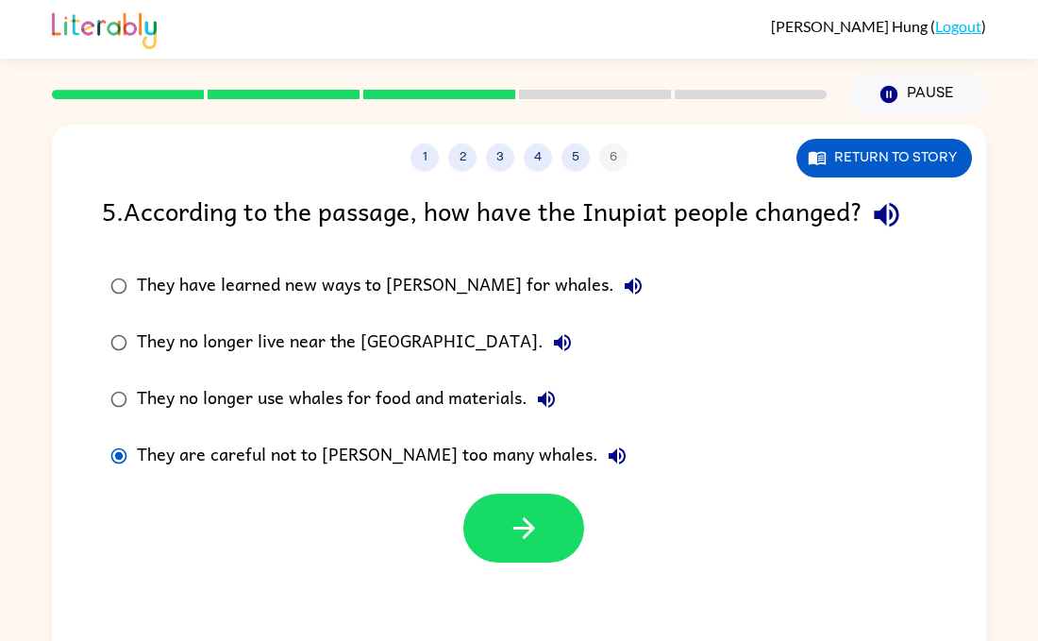
click at [300, 369] on label "They no longer live near the [GEOGRAPHIC_DATA]." at bounding box center [377, 342] width 570 height 57
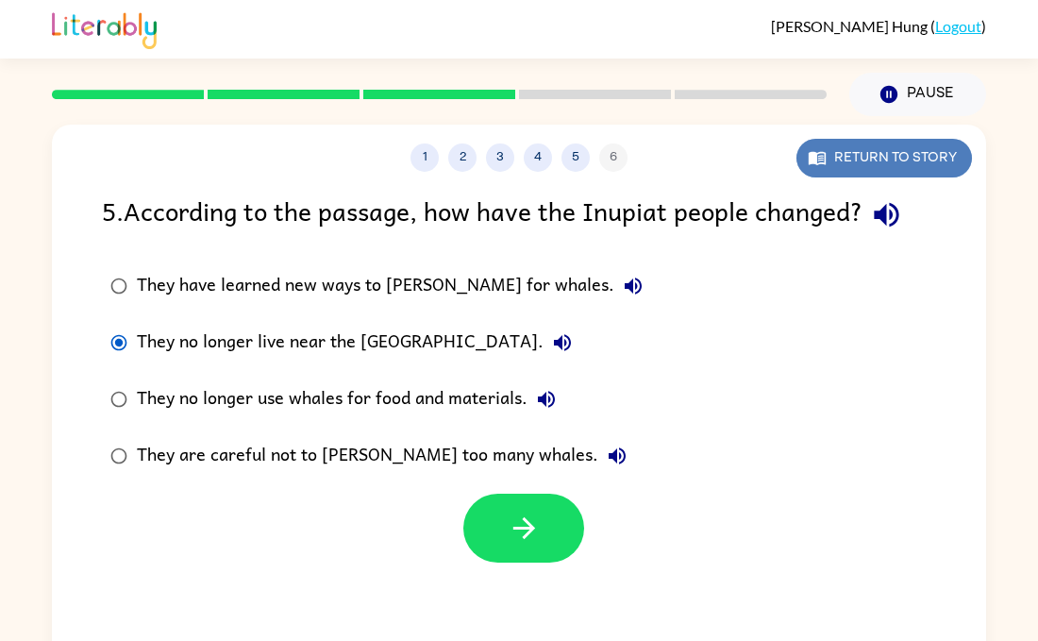
click at [895, 160] on button "Return to story" at bounding box center [883, 158] width 175 height 39
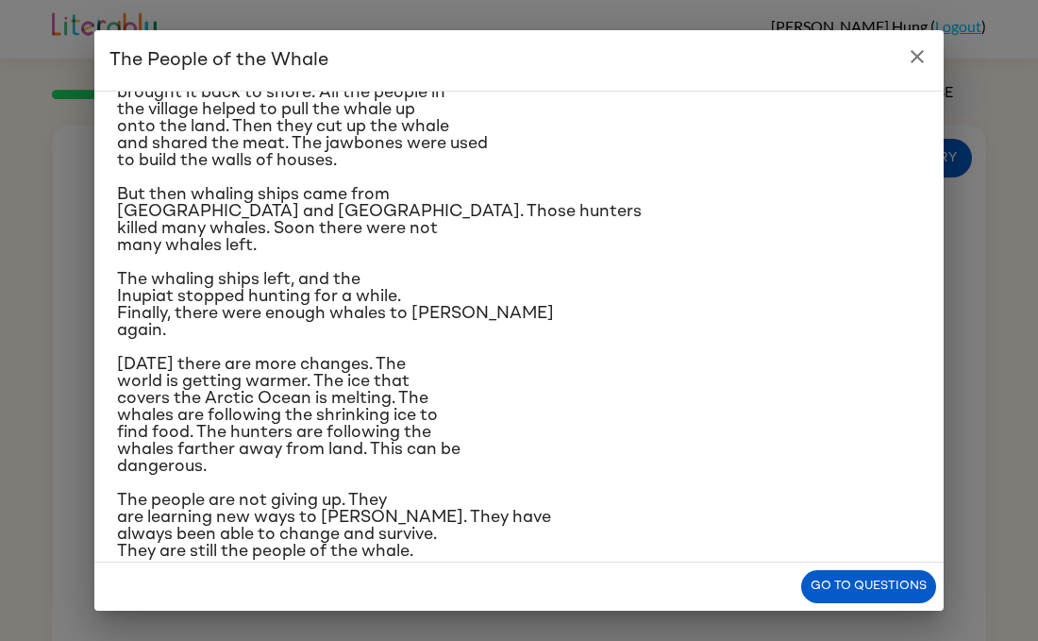
scroll to position [321, 0]
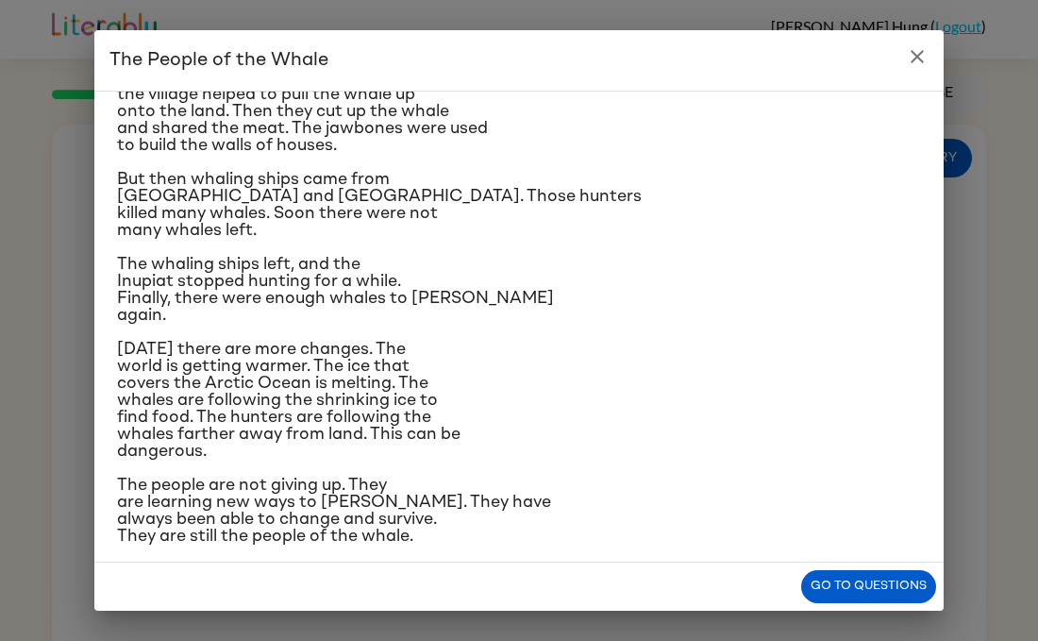
click at [922, 566] on div "Go to questions" at bounding box center [518, 586] width 849 height 48
click at [870, 592] on button "Go to questions" at bounding box center [868, 586] width 135 height 33
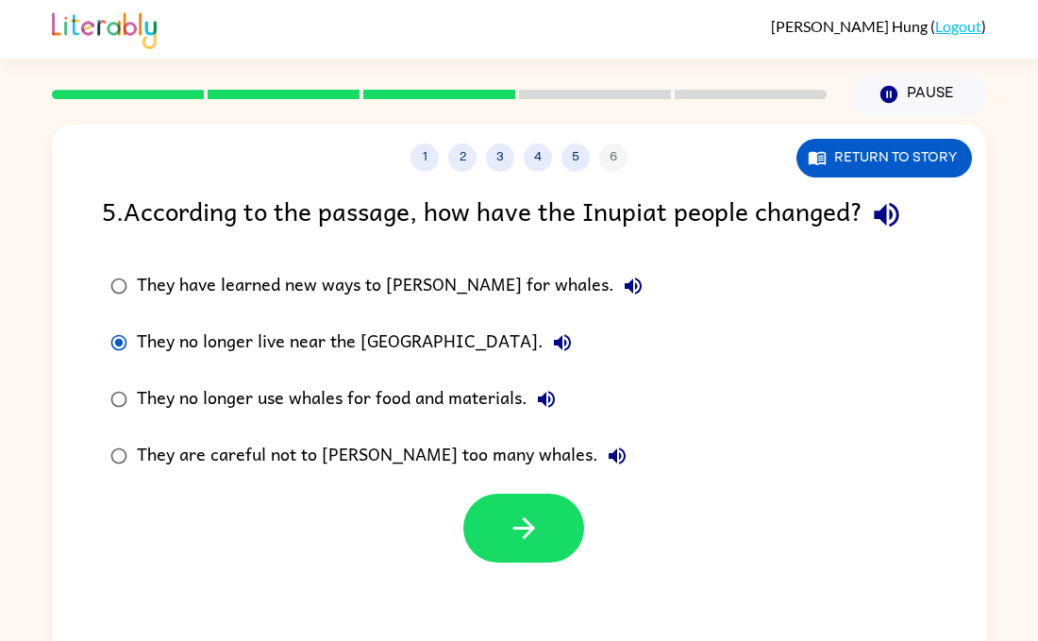
click at [903, 180] on div "1 2 3 4 5 6 Return to story 5 . According to the passage, how have the Inupiat …" at bounding box center [519, 394] width 934 height 539
click at [903, 150] on button "Return to story" at bounding box center [883, 158] width 175 height 39
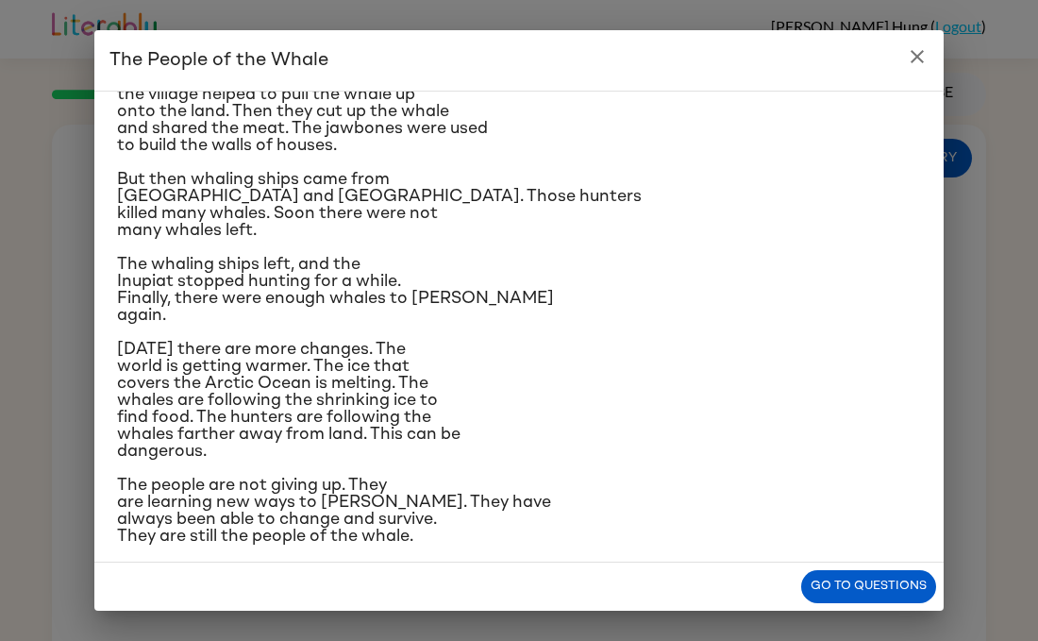
click at [875, 567] on div "Go to questions" at bounding box center [518, 586] width 849 height 48
click at [883, 594] on button "Go to questions" at bounding box center [868, 586] width 135 height 33
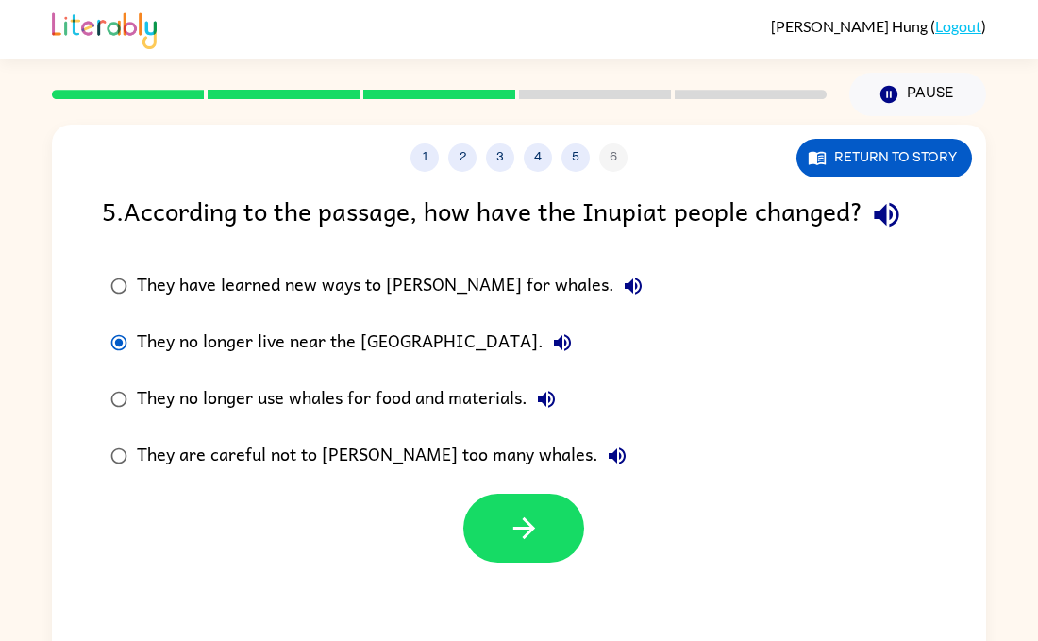
click at [142, 417] on div "They no longer use whales for food and materials." at bounding box center [351, 399] width 428 height 38
click at [167, 300] on div "They have learned new ways to [PERSON_NAME] for whales." at bounding box center [394, 286] width 515 height 38
click at [538, 510] on button "button" at bounding box center [523, 527] width 121 height 69
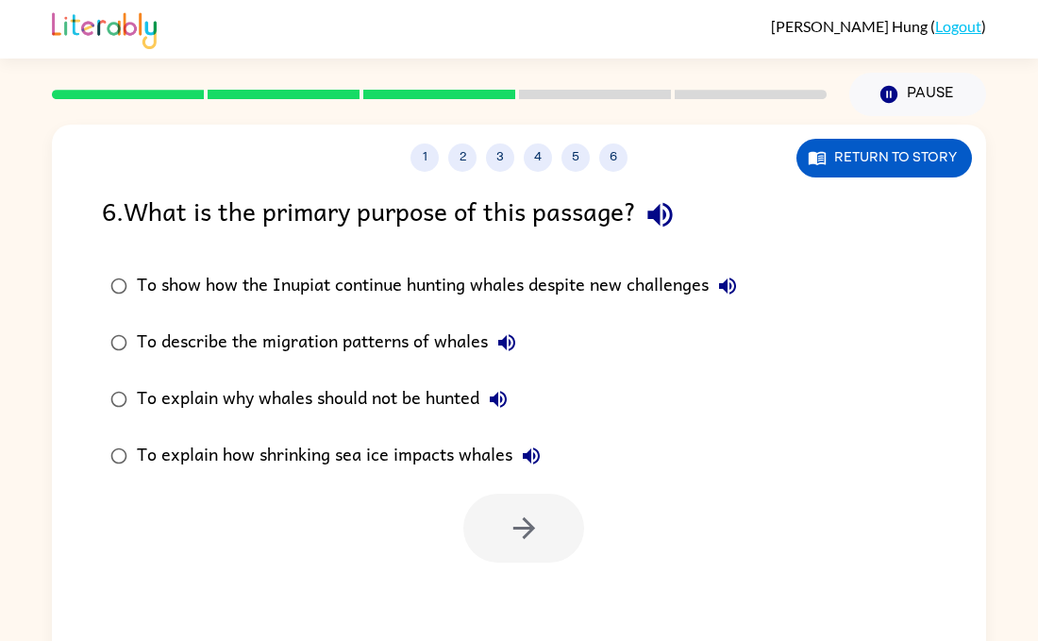
click at [285, 392] on div "To explain why whales should not be hunted" at bounding box center [327, 399] width 380 height 38
click at [506, 527] on button "button" at bounding box center [523, 527] width 121 height 69
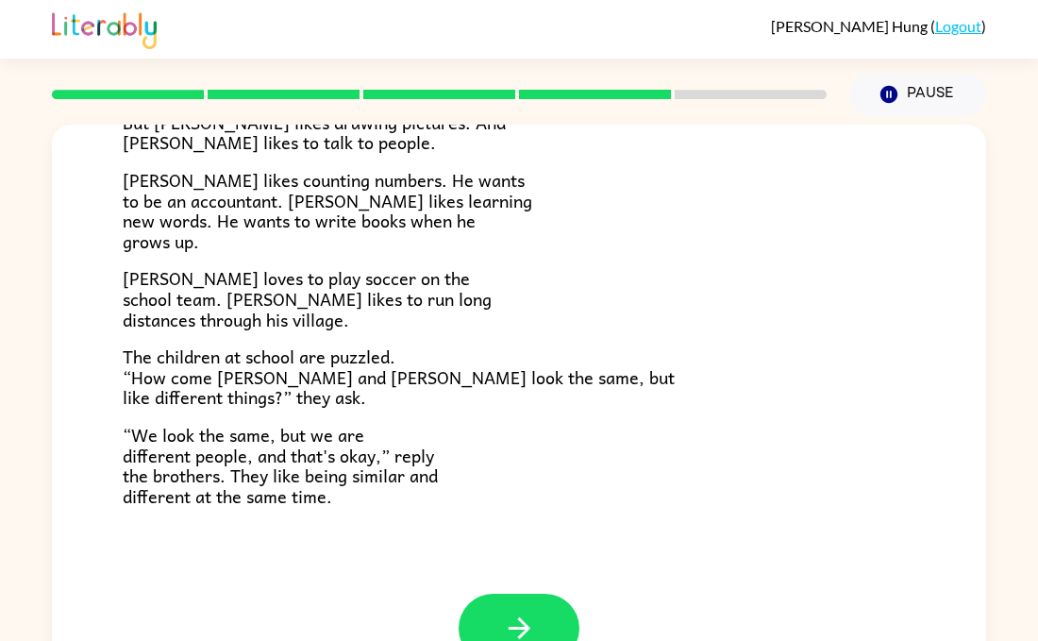
scroll to position [408, 0]
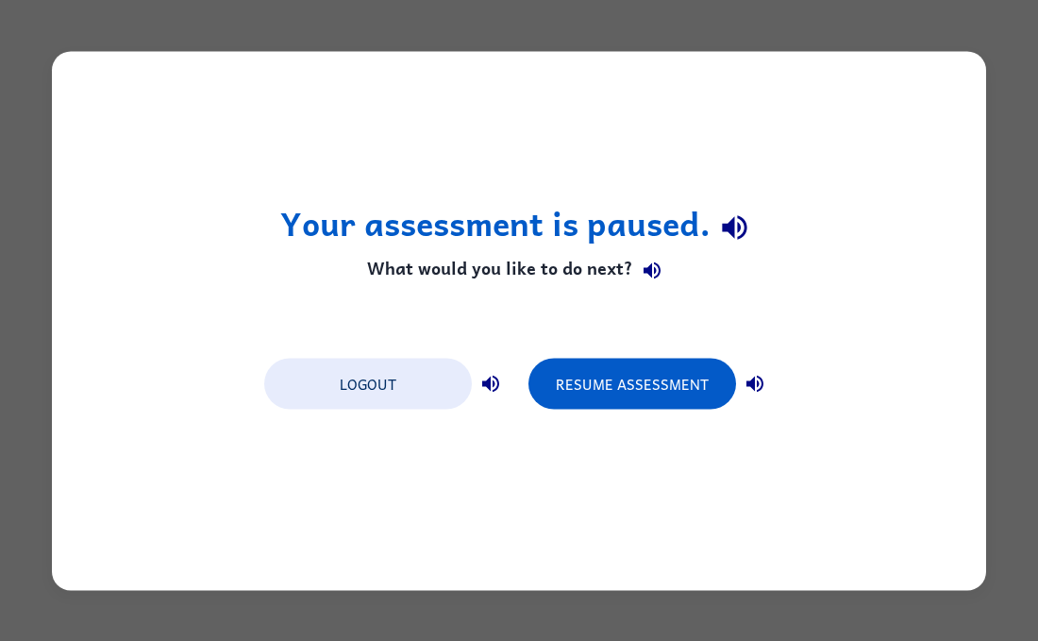
click at [582, 351] on div "Logout Resume Assessment" at bounding box center [519, 382] width 528 height 72
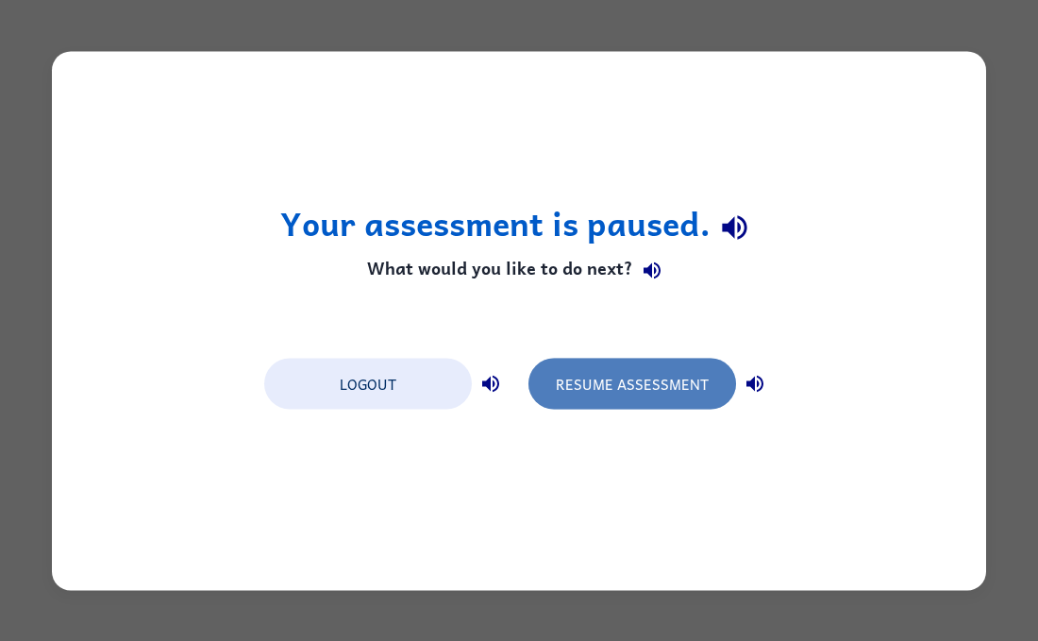
click at [585, 373] on button "Resume Assessment" at bounding box center [632, 383] width 208 height 51
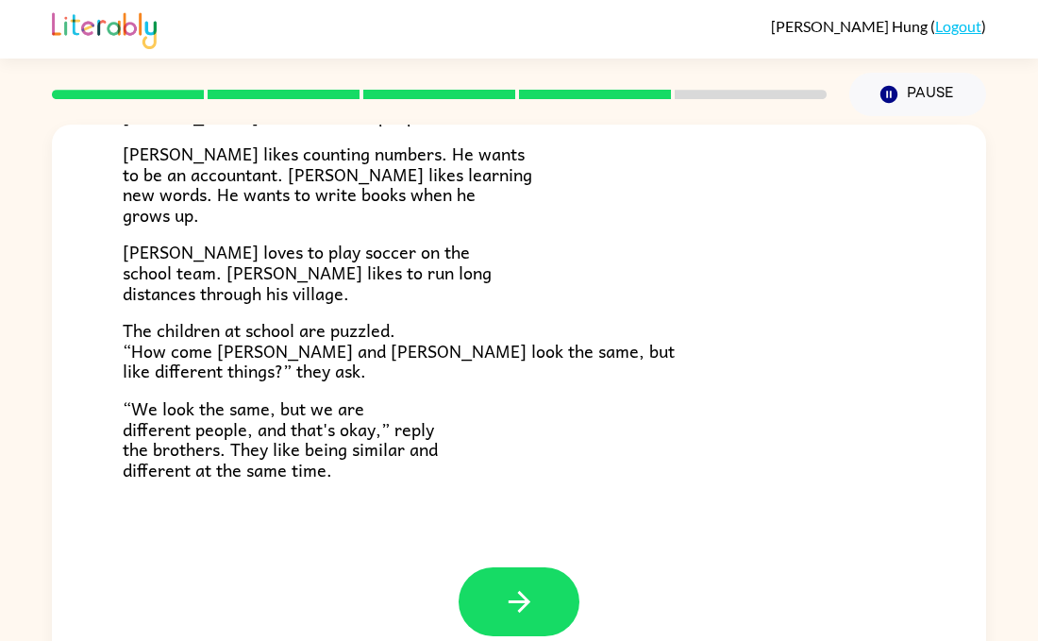
scroll to position [23, 0]
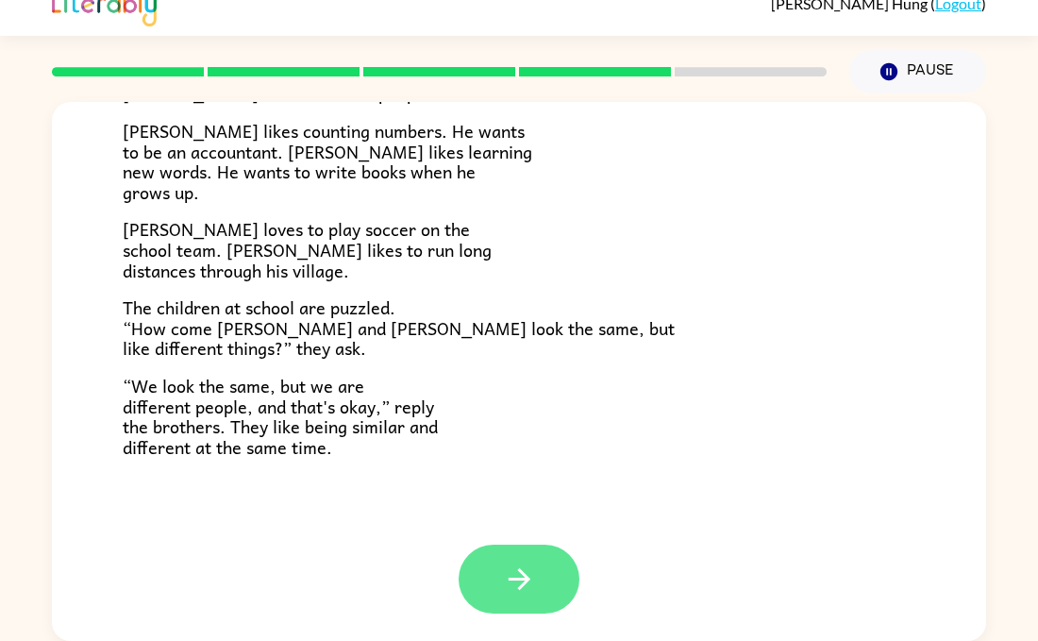
click at [504, 592] on icon "button" at bounding box center [519, 578] width 33 height 33
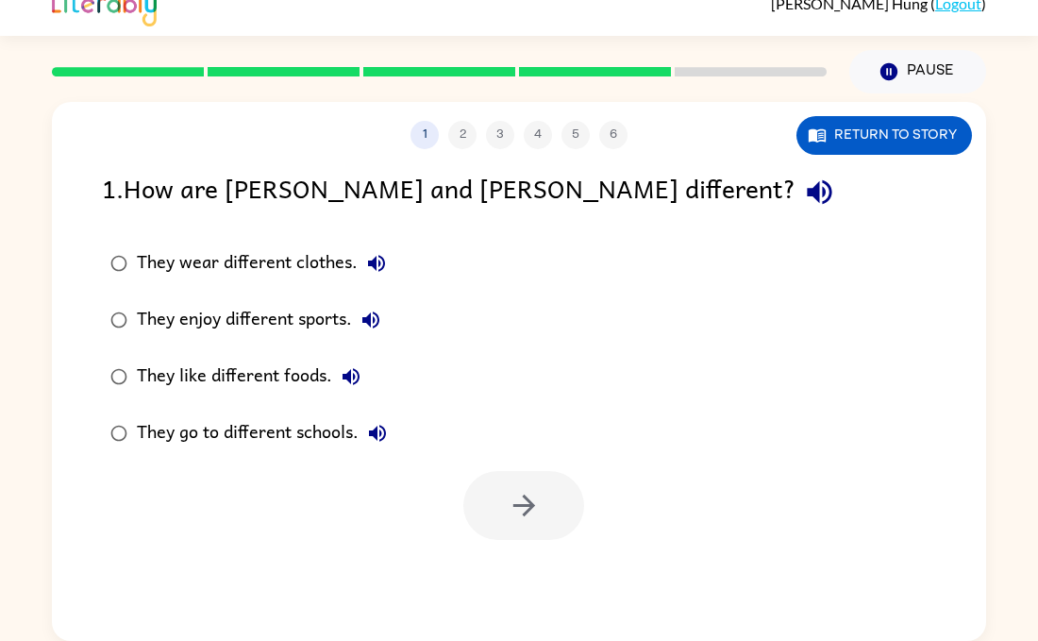
scroll to position [0, 0]
click at [269, 321] on div "They enjoy different sports." at bounding box center [263, 320] width 253 height 38
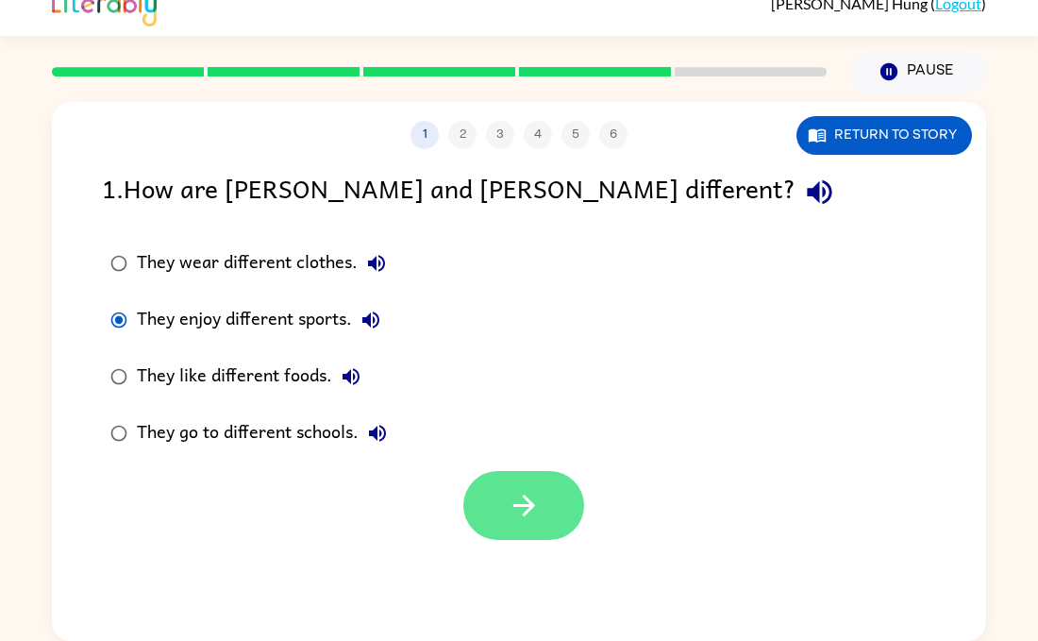
click at [514, 521] on button "button" at bounding box center [523, 505] width 121 height 69
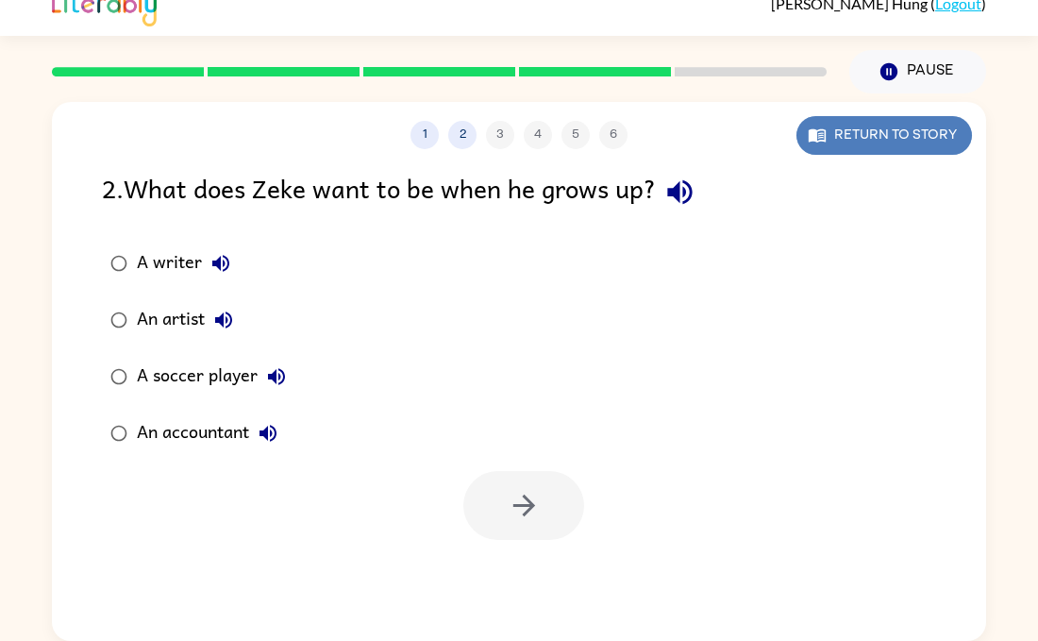
click at [901, 123] on button "Return to story" at bounding box center [883, 135] width 175 height 39
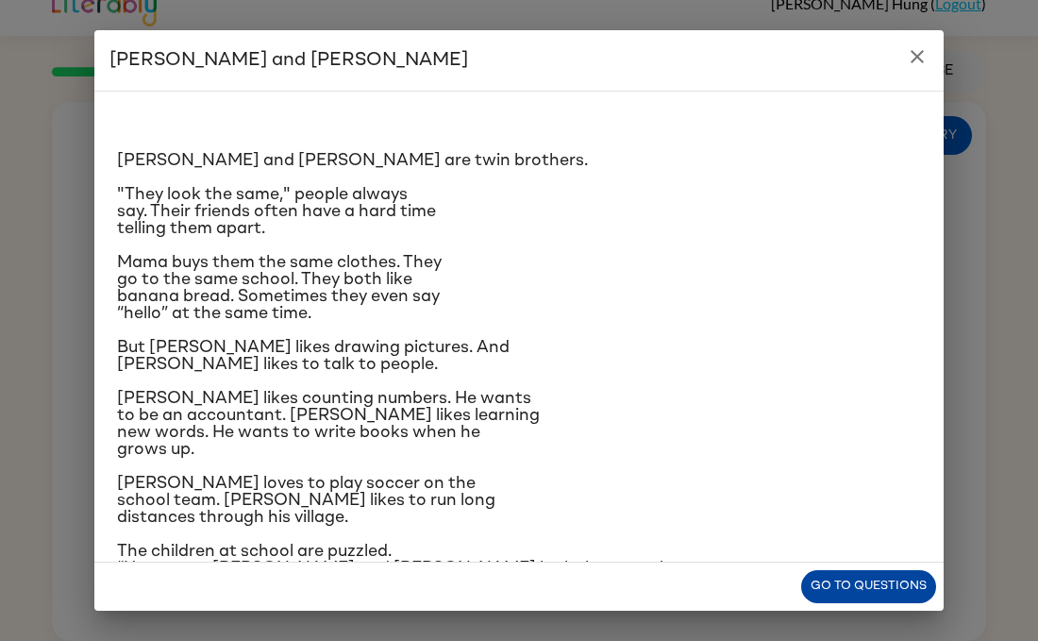
click at [897, 585] on button "Go to questions" at bounding box center [868, 586] width 135 height 33
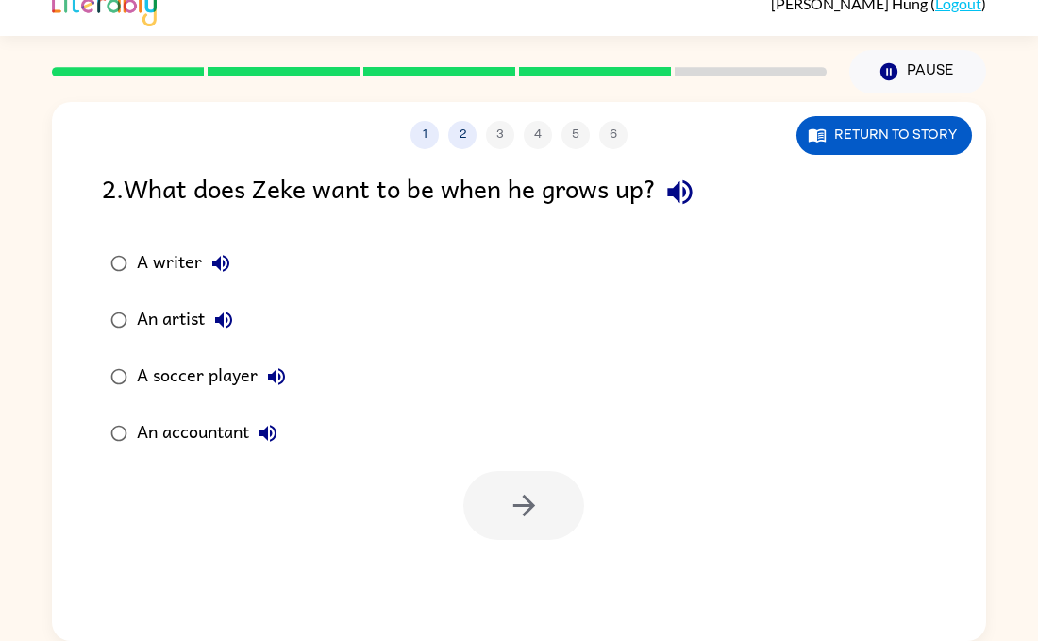
click at [175, 275] on div "A writer" at bounding box center [188, 263] width 103 height 38
click at [566, 509] on button "button" at bounding box center [523, 505] width 121 height 69
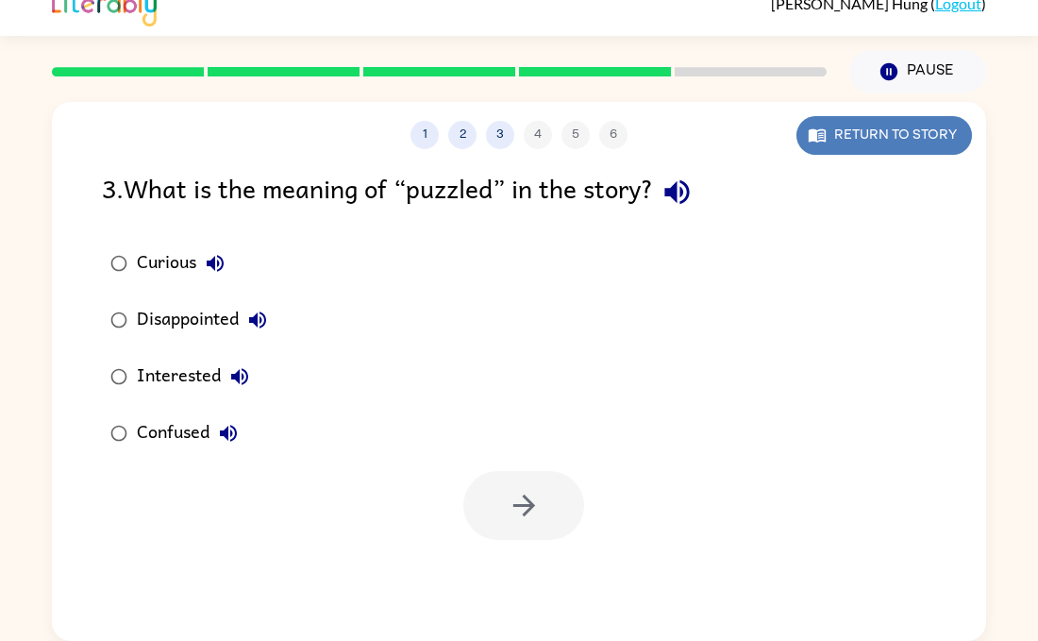
click at [866, 132] on button "Return to story" at bounding box center [883, 135] width 175 height 39
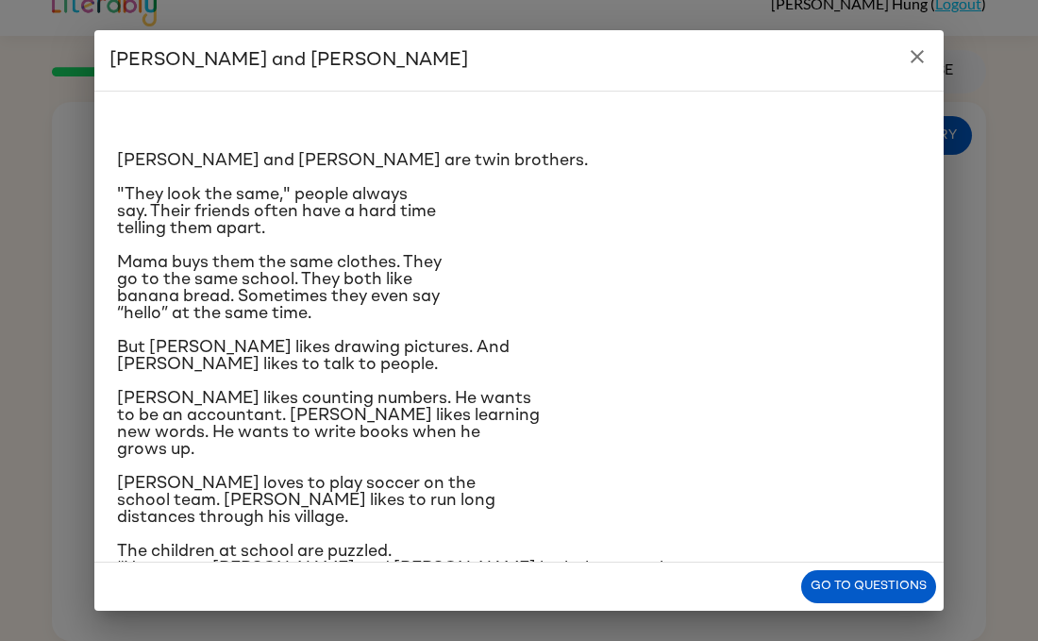
click at [521, 327] on div "[PERSON_NAME] and [PERSON_NAME] are twin brothers. "They look the same," people…" at bounding box center [519, 393] width 804 height 572
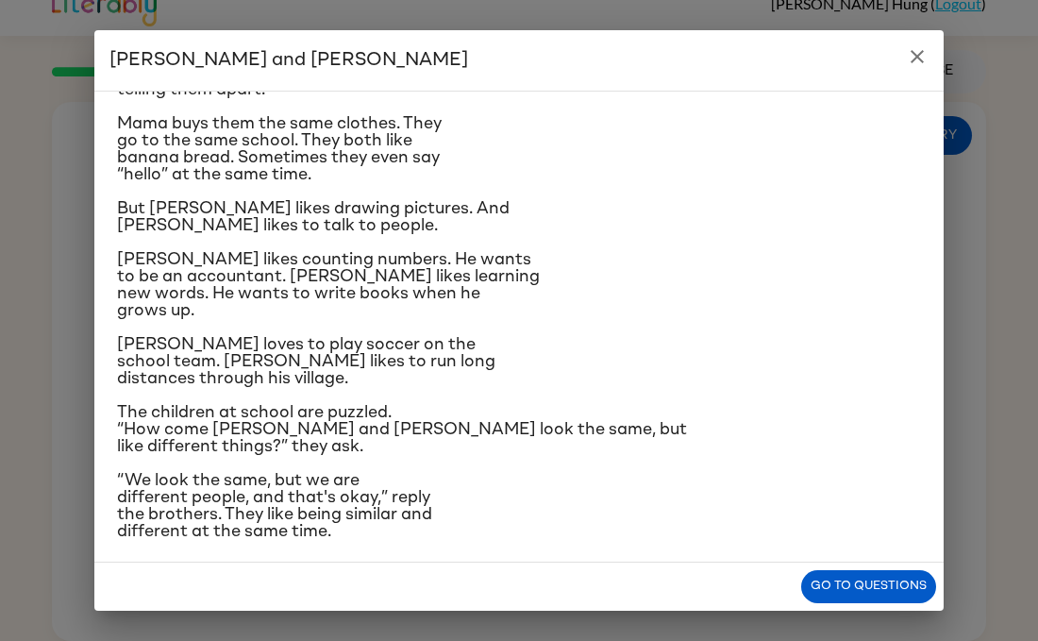
scroll to position [133, 0]
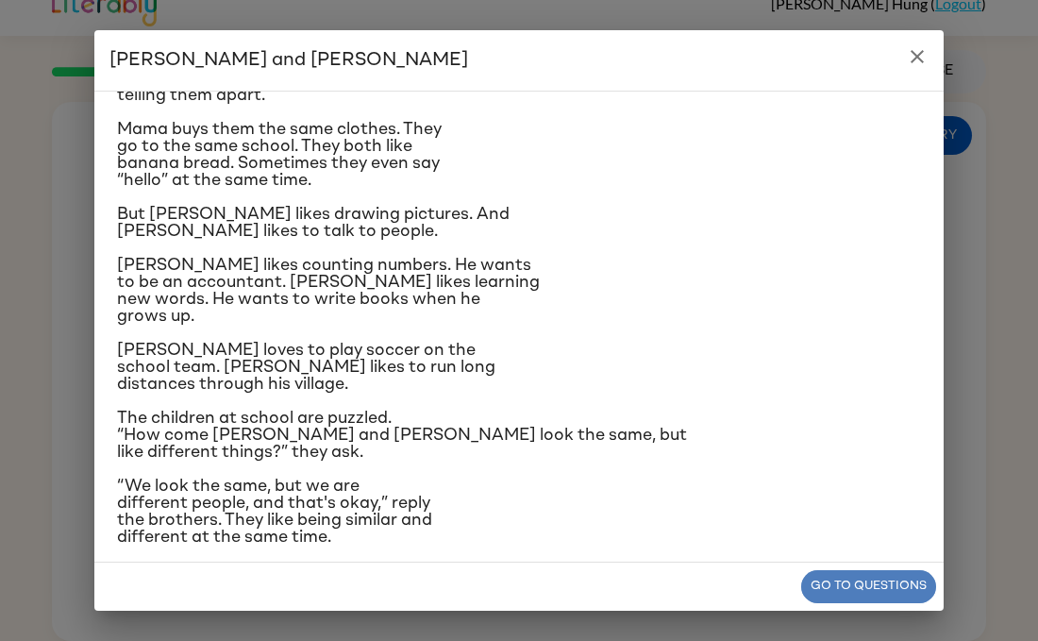
click at [915, 574] on button "Go to questions" at bounding box center [868, 586] width 135 height 33
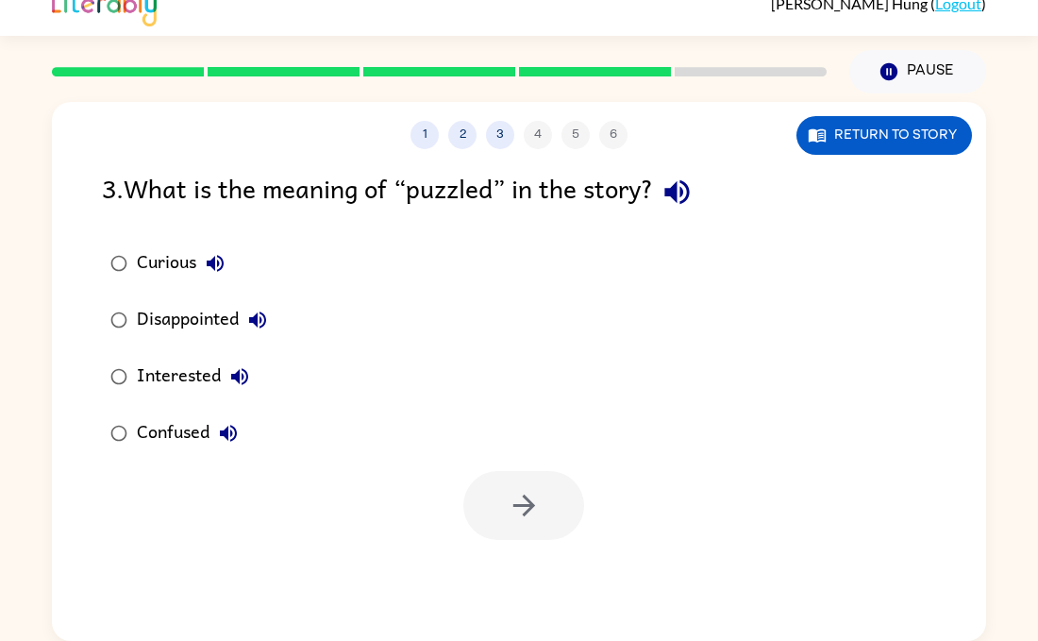
click at [141, 414] on div "Confused" at bounding box center [192, 433] width 110 height 38
click at [513, 523] on button "button" at bounding box center [523, 505] width 121 height 69
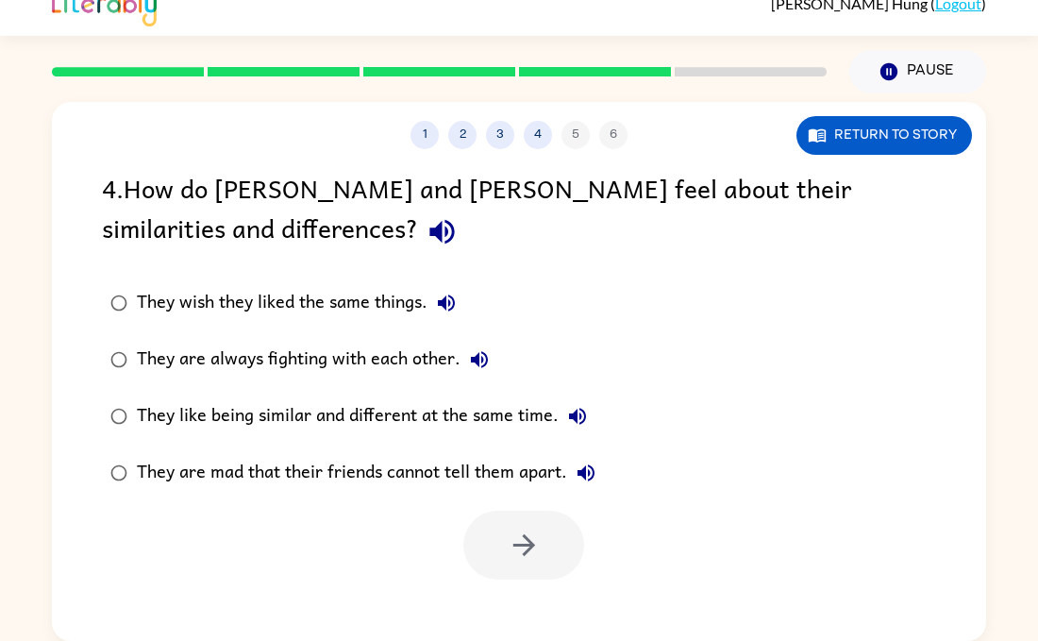
click at [459, 420] on div "They like being similar and different at the same time." at bounding box center [366, 416] width 459 height 38
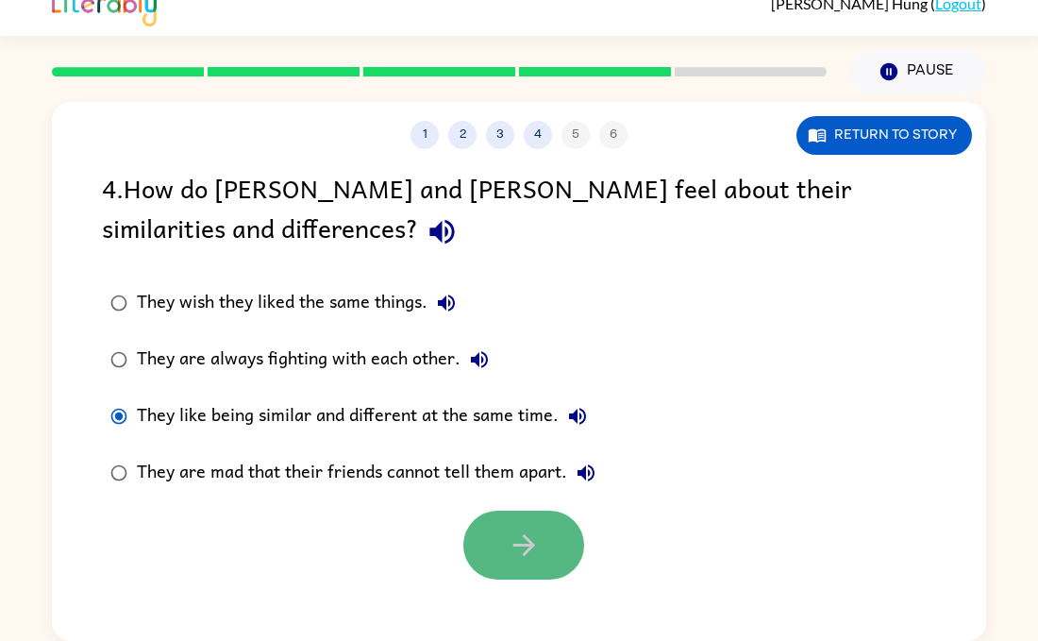
click at [495, 553] on button "button" at bounding box center [523, 544] width 121 height 69
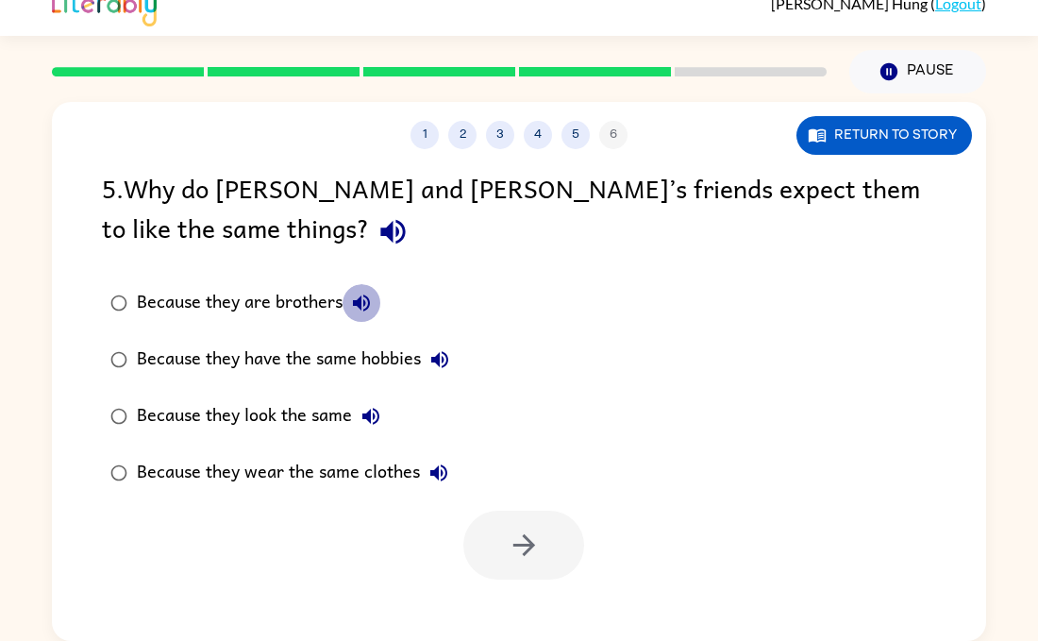
click at [351, 300] on icon "button" at bounding box center [361, 303] width 23 height 23
click at [173, 292] on div "Because they are brothers" at bounding box center [258, 303] width 243 height 38
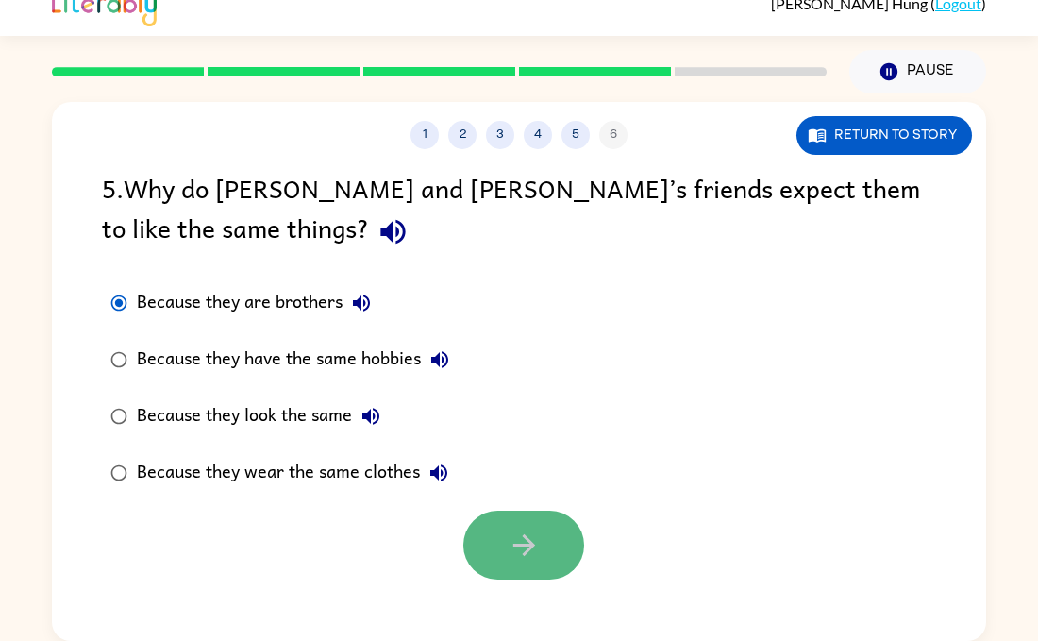
click at [522, 556] on icon "button" at bounding box center [524, 544] width 33 height 33
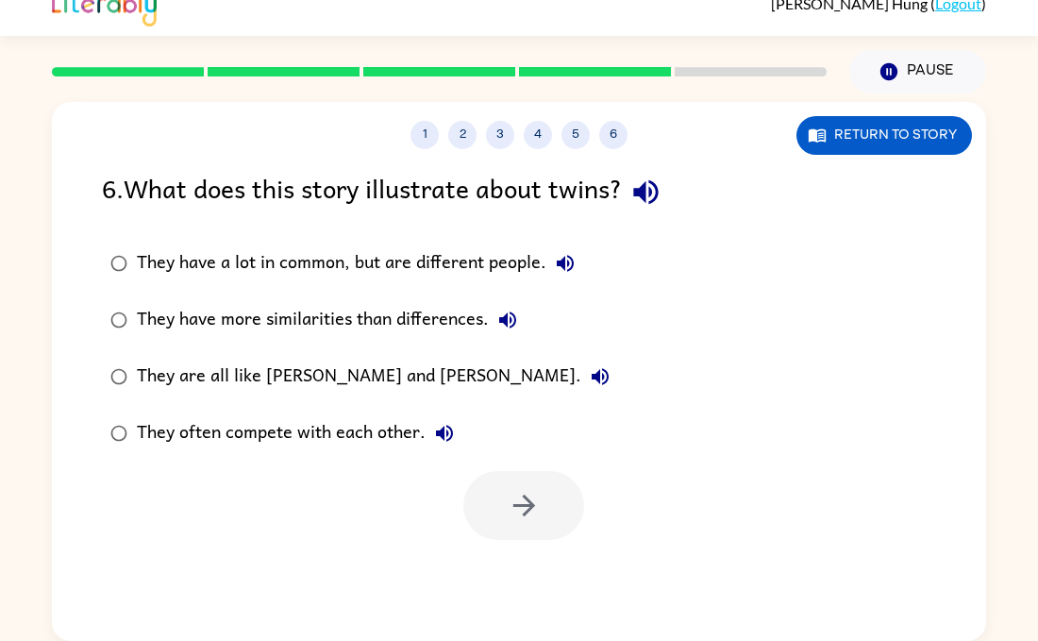
click at [658, 184] on icon "button" at bounding box center [645, 191] width 33 height 33
click at [427, 269] on div "They have a lot in common, but are different people." at bounding box center [360, 263] width 447 height 38
click at [532, 487] on button "button" at bounding box center [523, 505] width 121 height 69
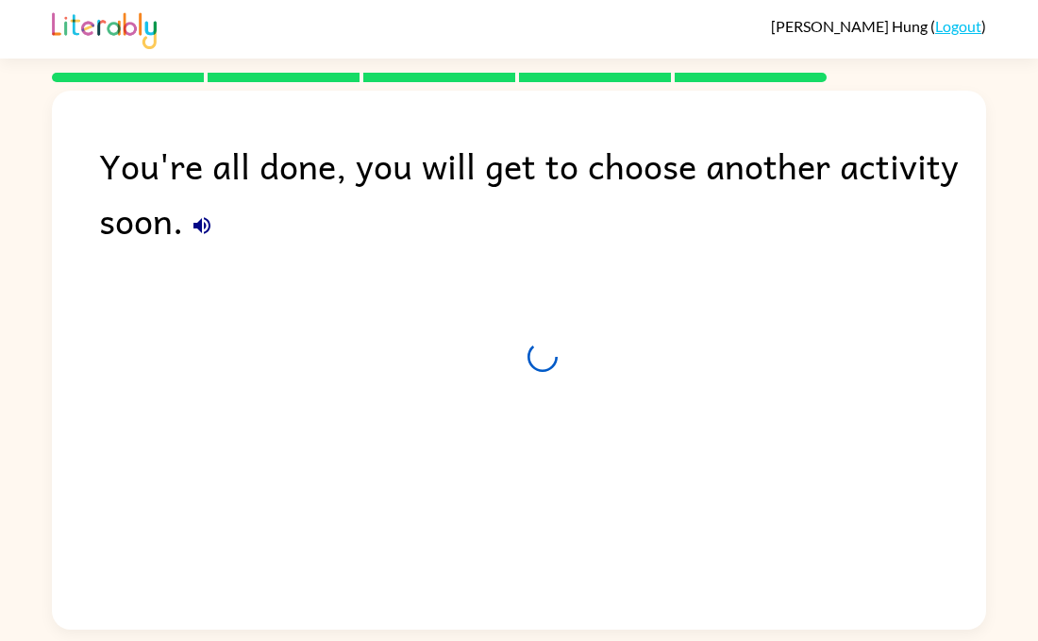
scroll to position [0, 0]
